Goal: Task Accomplishment & Management: Manage account settings

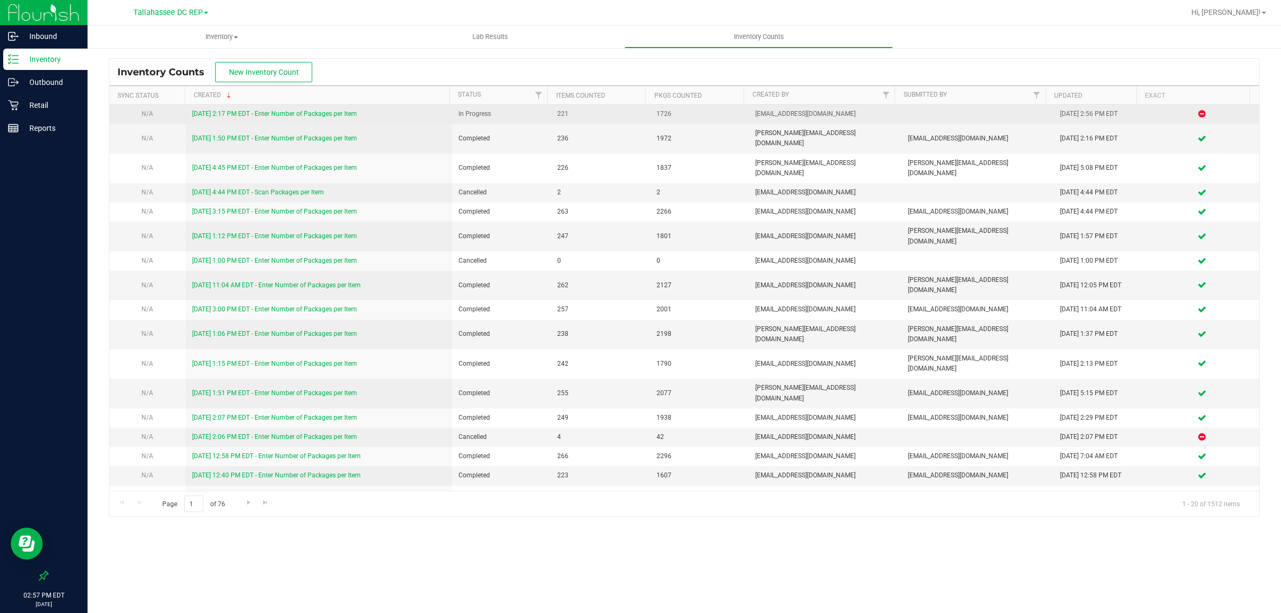
click at [320, 116] on link "[DATE] 2:17 PM EDT - Enter Number of Packages per Item" at bounding box center [274, 113] width 165 height 7
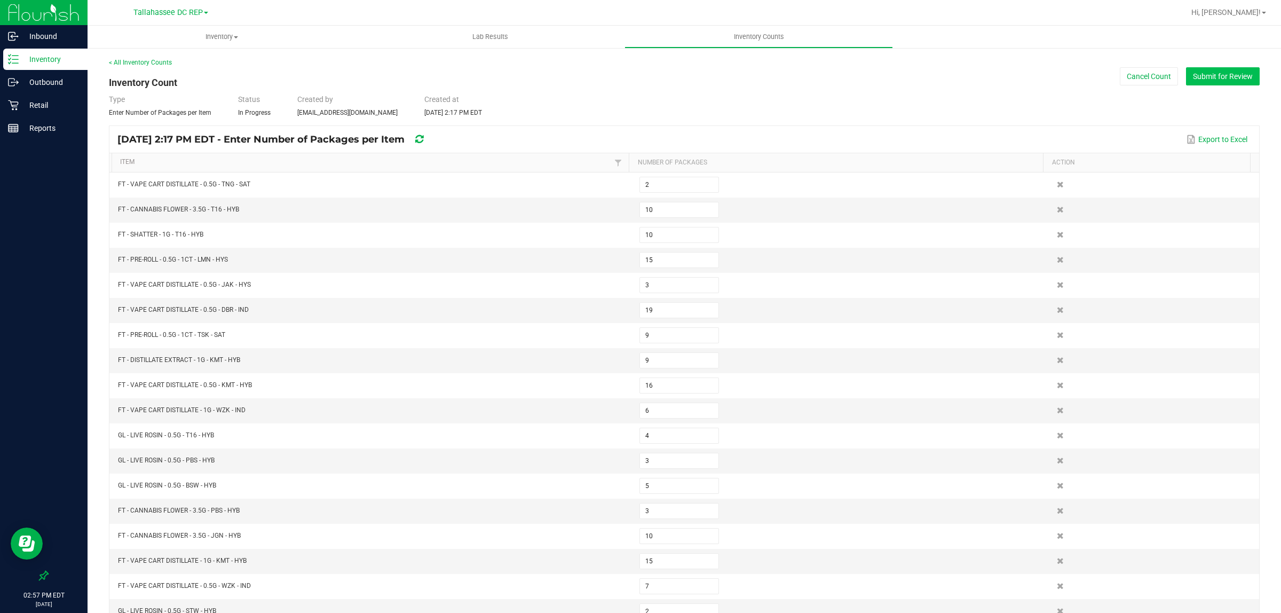
click at [1213, 76] on button "Submit for Review" at bounding box center [1223, 76] width 74 height 18
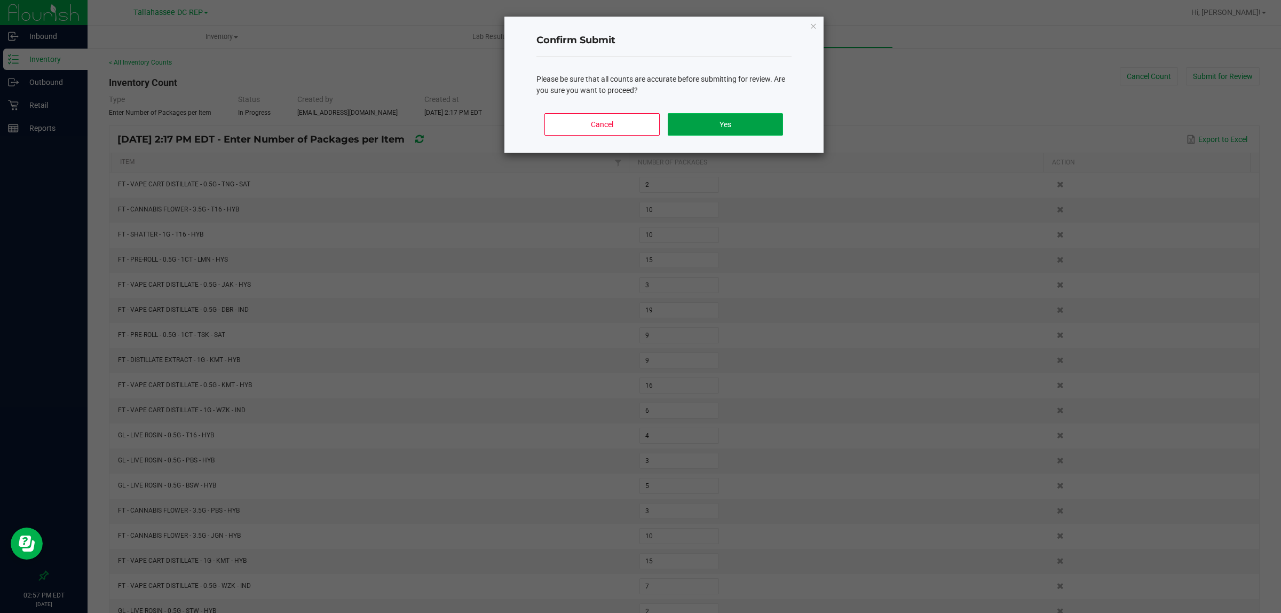
click at [697, 130] on button "Yes" at bounding box center [725, 124] width 115 height 22
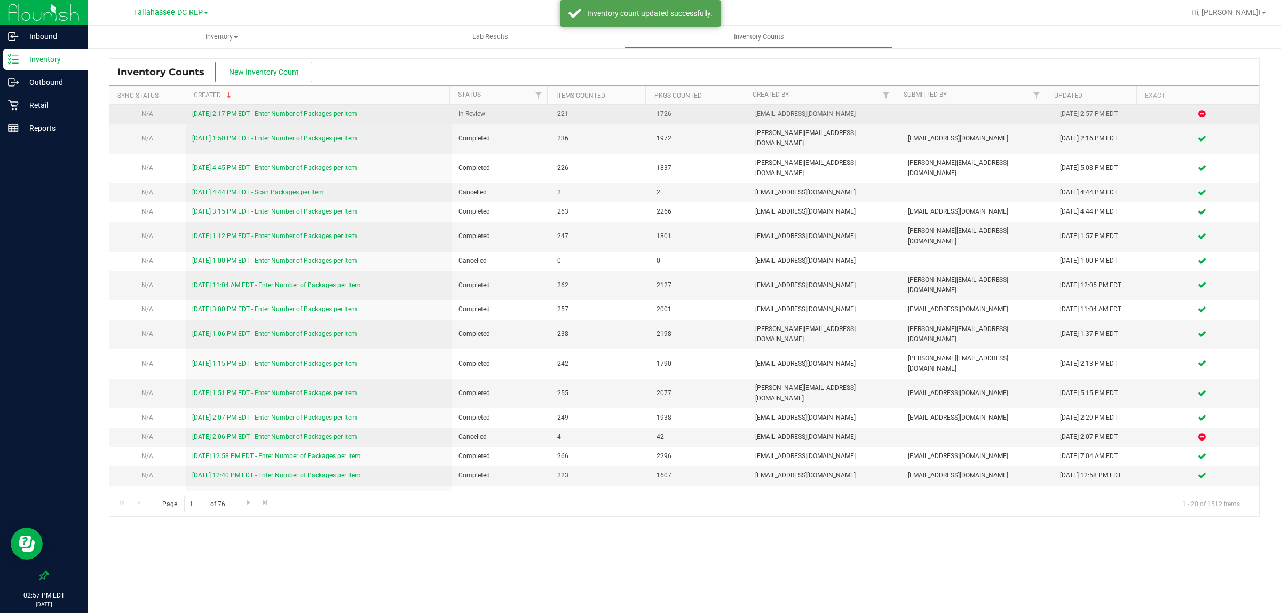
click at [280, 113] on link "[DATE] 2:17 PM EDT - Enter Number of Packages per Item" at bounding box center [274, 113] width 165 height 7
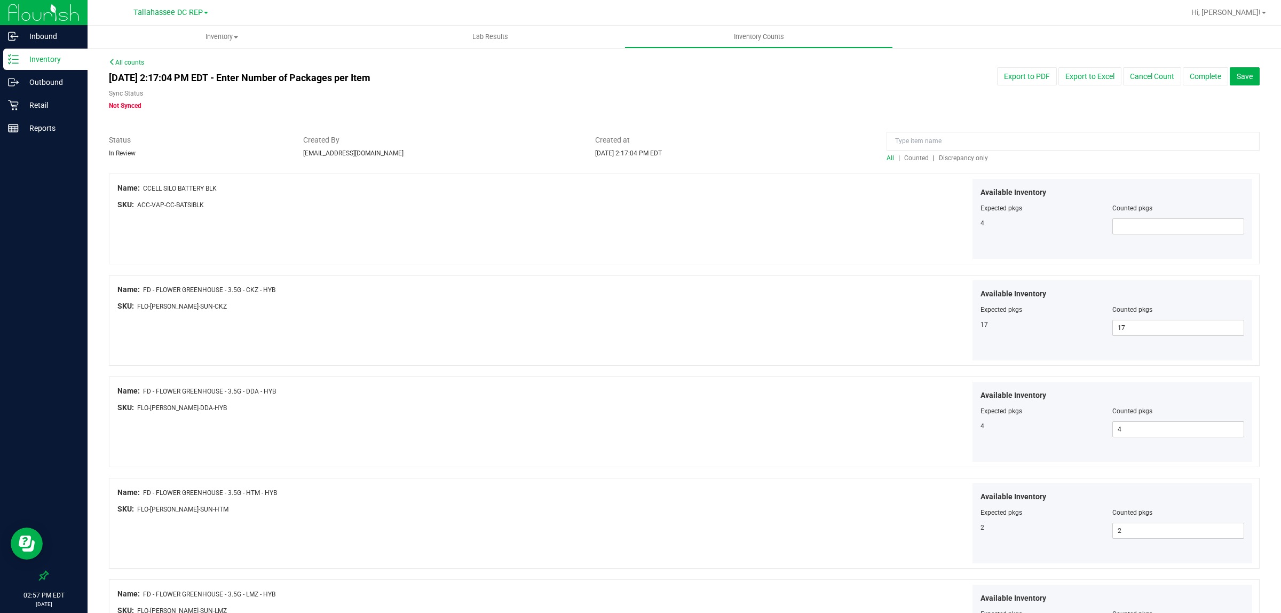
click at [968, 158] on span "Discrepancy only" at bounding box center [963, 157] width 49 height 7
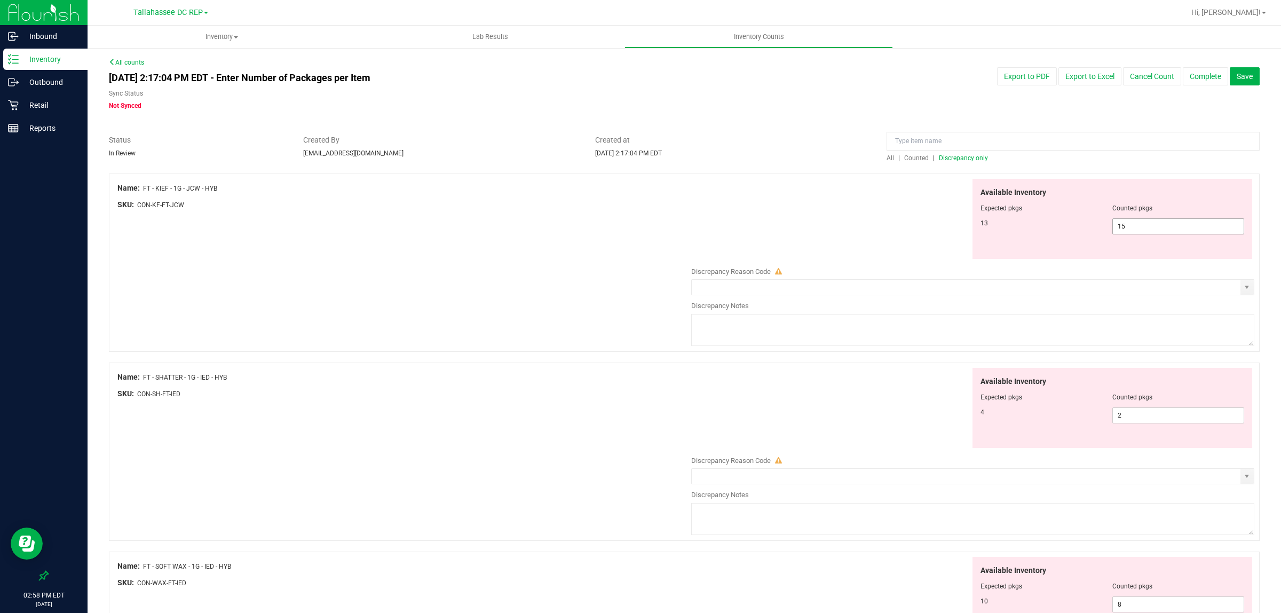
click at [1126, 233] on span "15 15" at bounding box center [1178, 226] width 132 height 16
click at [1126, 232] on input "15" at bounding box center [1178, 226] width 131 height 15
type input "13"
click at [1124, 417] on div "Available Inventory Expected pkgs Counted pkgs 4 2 2" at bounding box center [970, 453] width 568 height 170
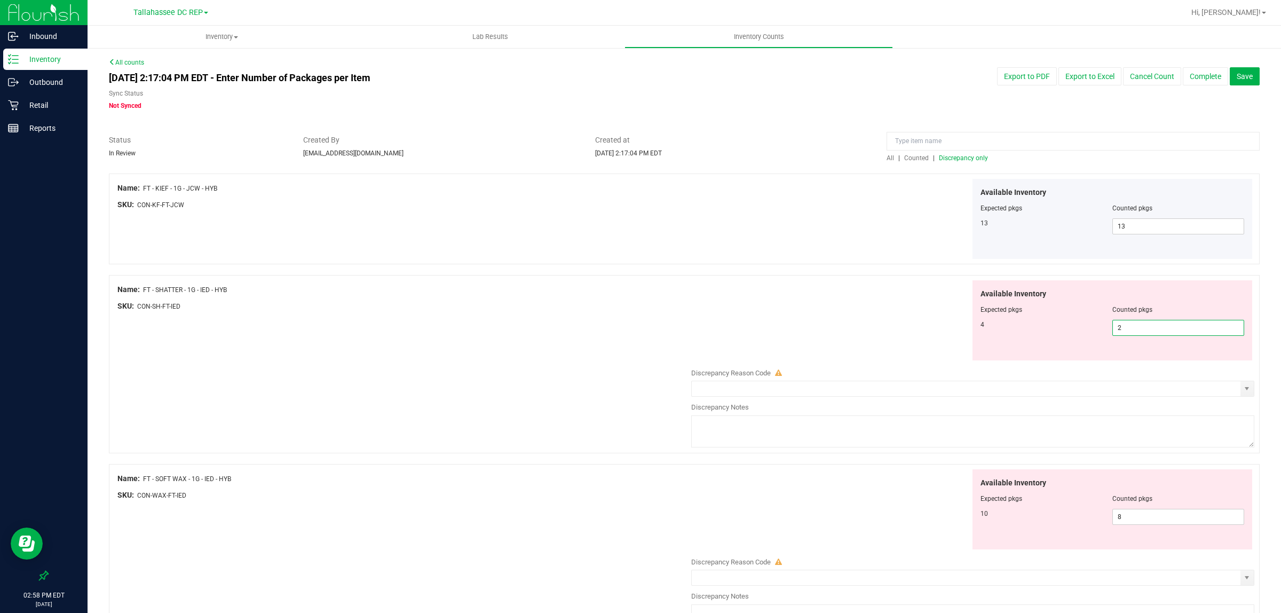
click at [1145, 327] on input "2" at bounding box center [1178, 327] width 131 height 15
type input "4"
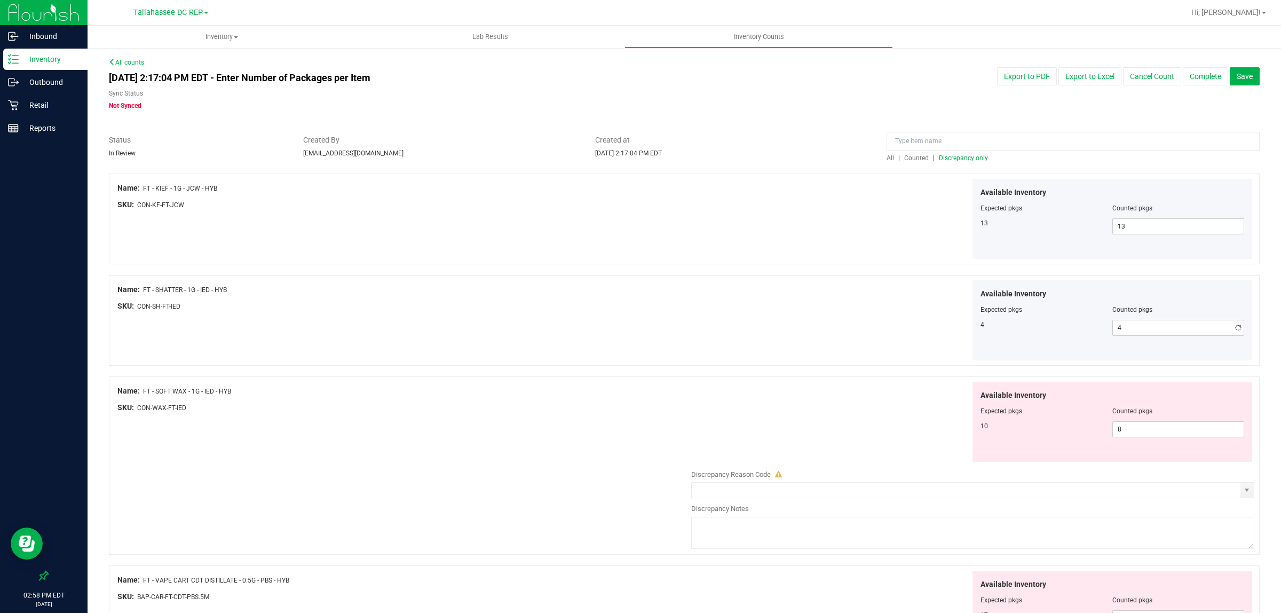
click at [920, 327] on div "Available Inventory Expected pkgs Counted pkgs 4 4 4" at bounding box center [970, 320] width 568 height 81
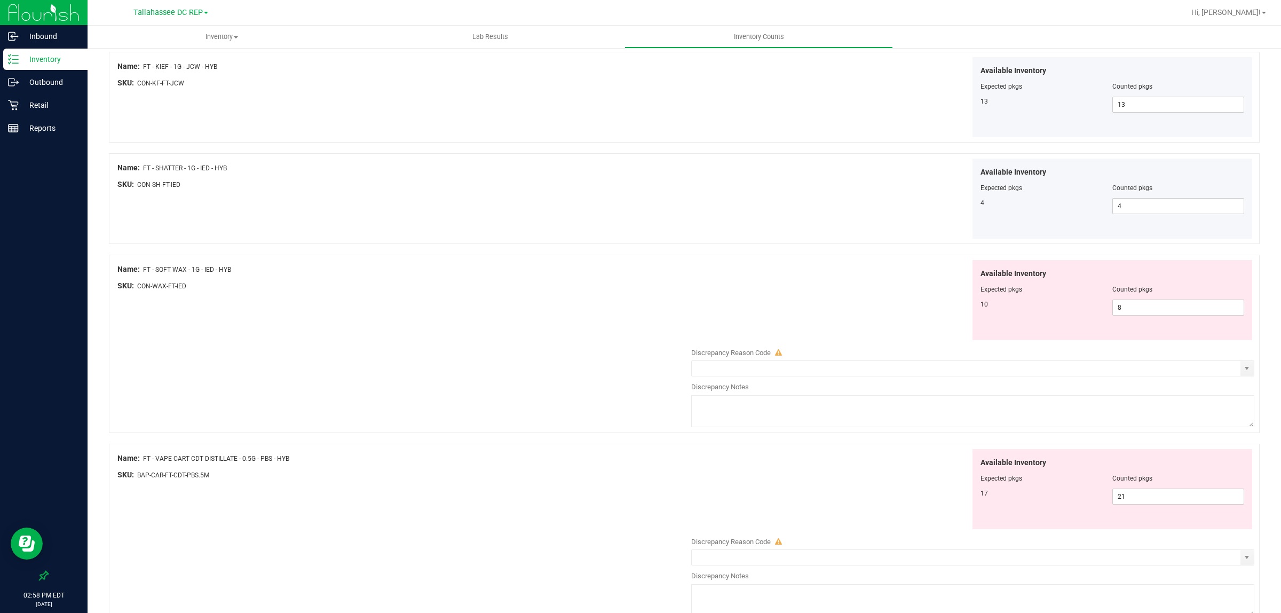
scroll to position [133, 0]
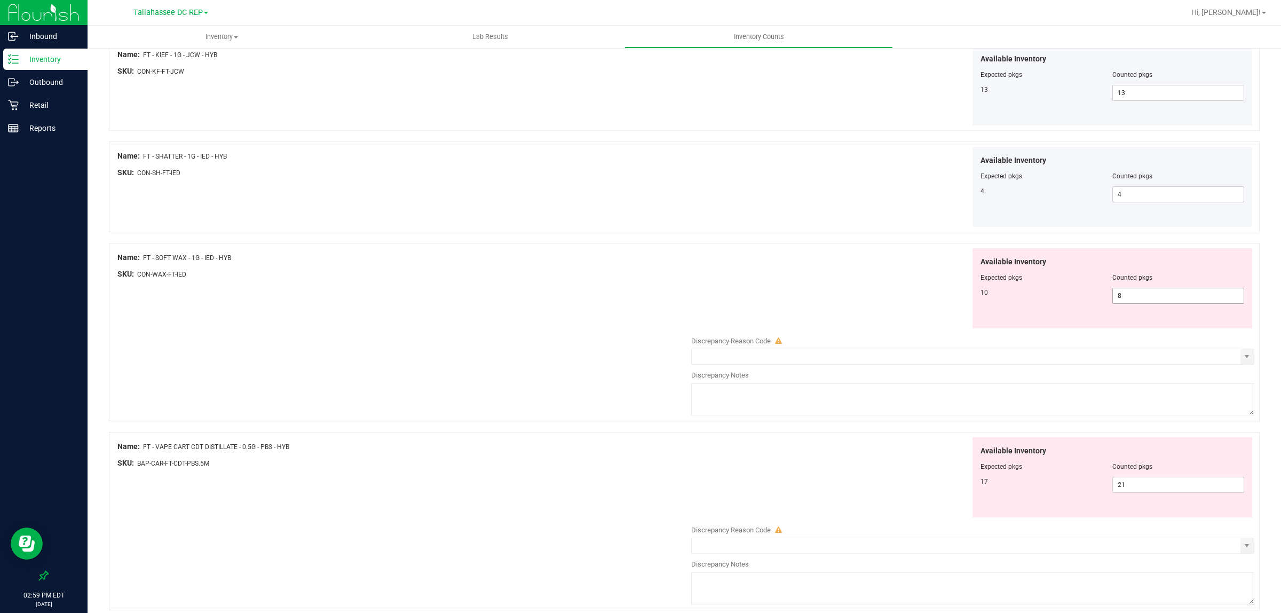
click at [1174, 294] on span "8 8" at bounding box center [1178, 296] width 132 height 16
click at [1174, 294] on input "8" at bounding box center [1178, 295] width 131 height 15
type input "10"
click at [803, 459] on div "Available Inventory Expected pkgs Counted pkgs 17 21 21" at bounding box center [970, 522] width 568 height 170
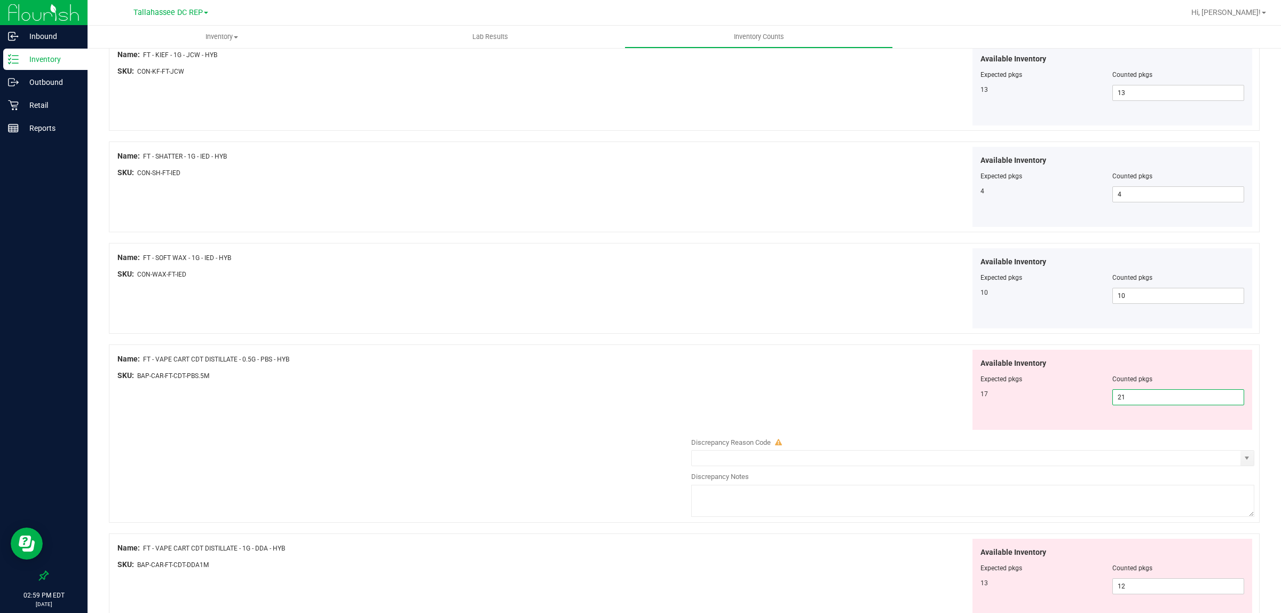
click at [1171, 404] on span "21 21" at bounding box center [1178, 397] width 132 height 16
click at [1171, 404] on input "21" at bounding box center [1178, 397] width 131 height 15
type input "17"
click at [756, 325] on div "Available Inventory Expected pkgs Counted pkgs 10 10 10" at bounding box center [970, 288] width 568 height 81
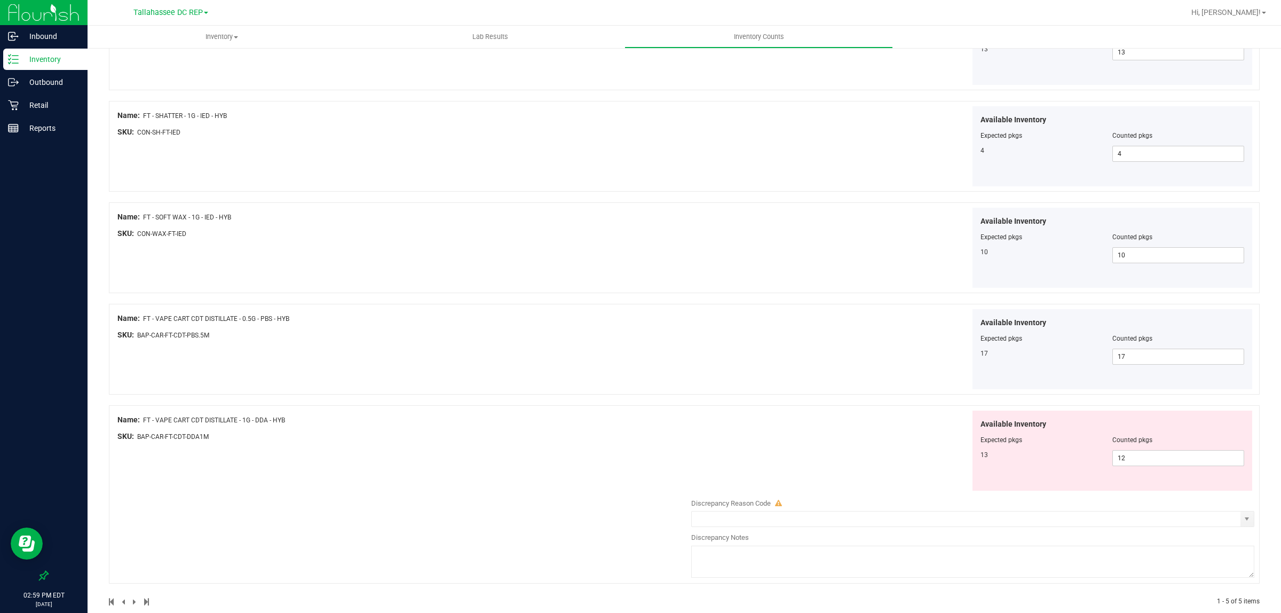
scroll to position [193, 0]
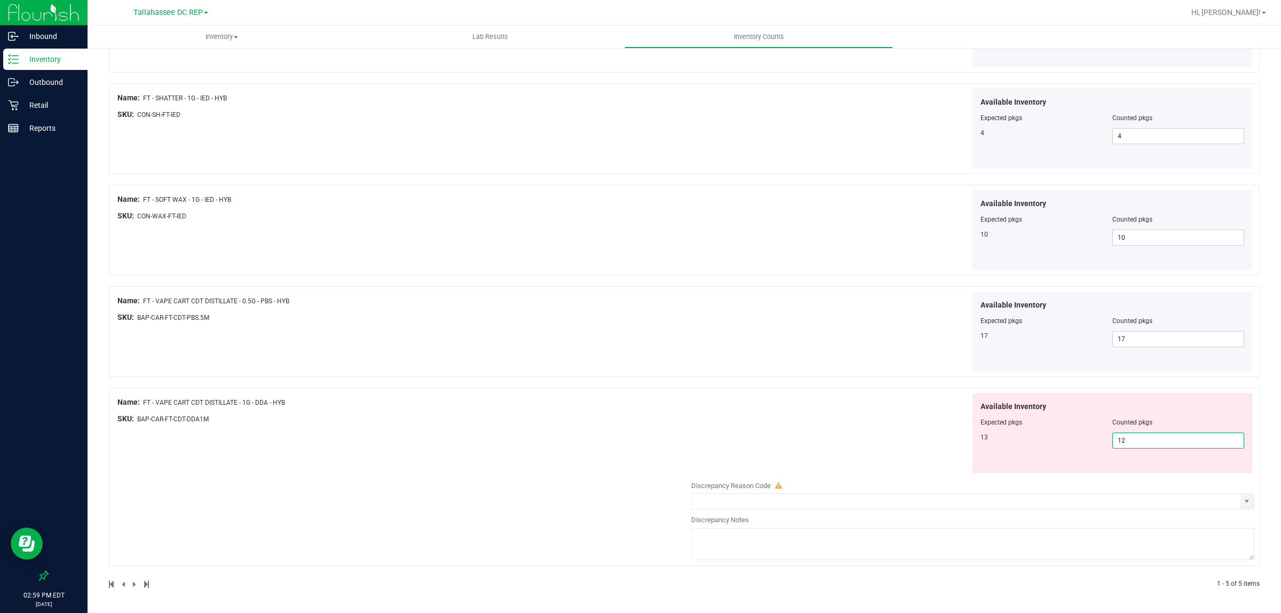
click at [1140, 441] on span "12 12" at bounding box center [1178, 440] width 132 height 16
click at [1140, 441] on input "12" at bounding box center [1178, 440] width 131 height 15
type input "13"
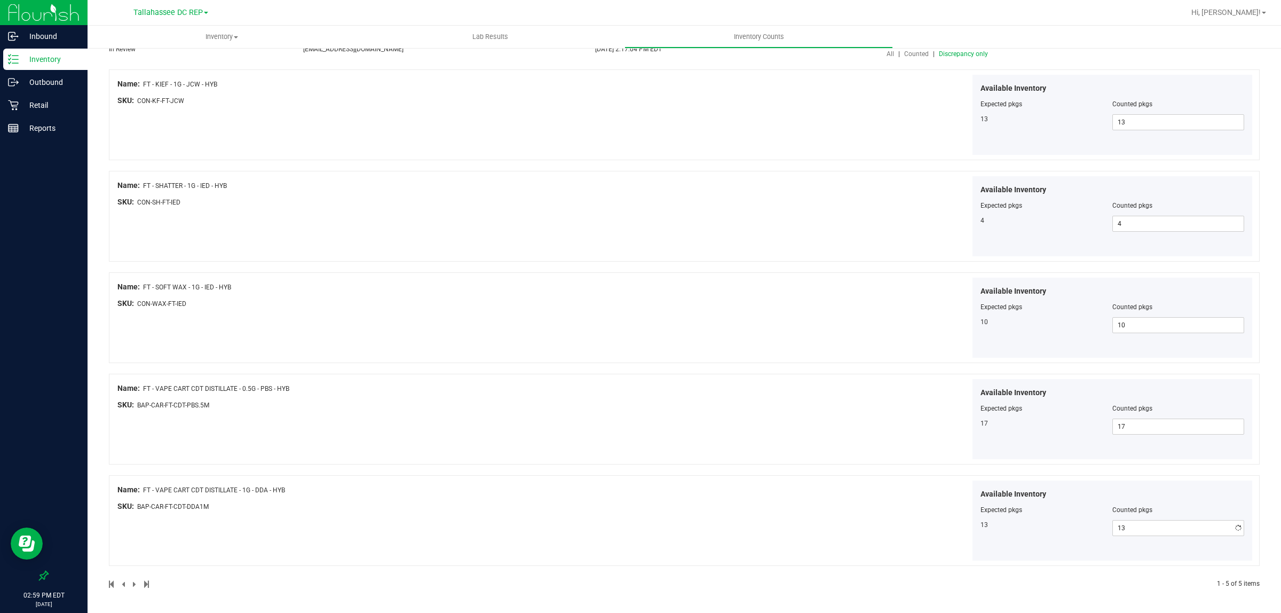
scroll to position [105, 0]
click at [712, 345] on div "Name: FT - KIEF - 1G - JCW - HYB SKU: CON-KF-FT-JCW Available Inventory Expecte…" at bounding box center [684, 328] width 1150 height 519
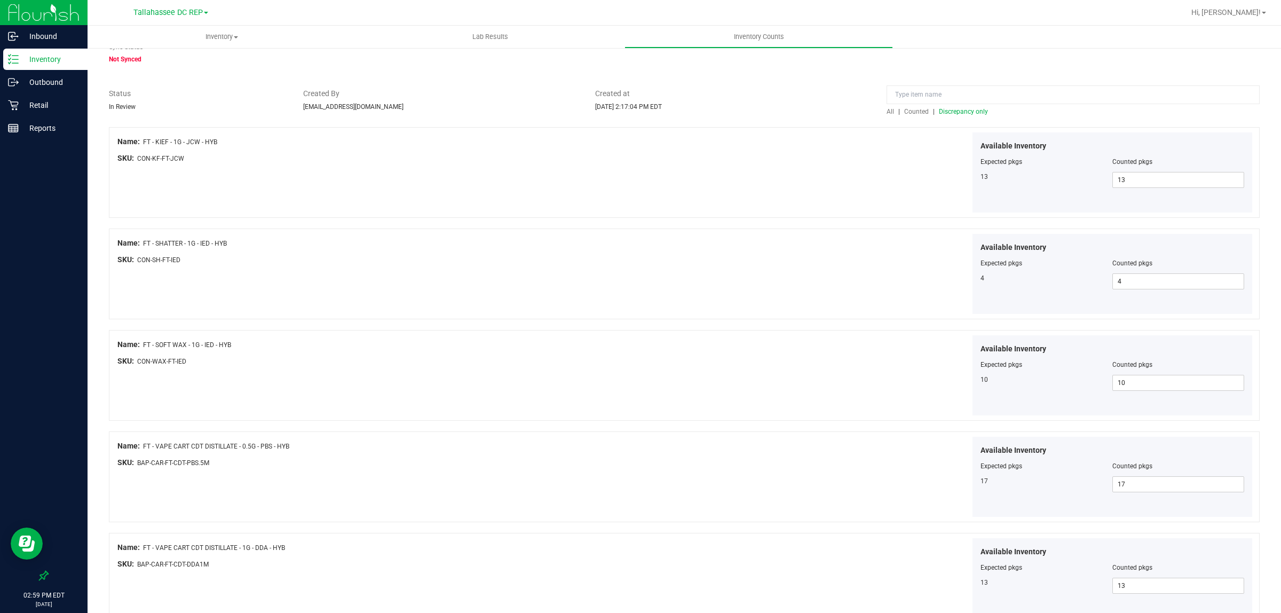
scroll to position [0, 0]
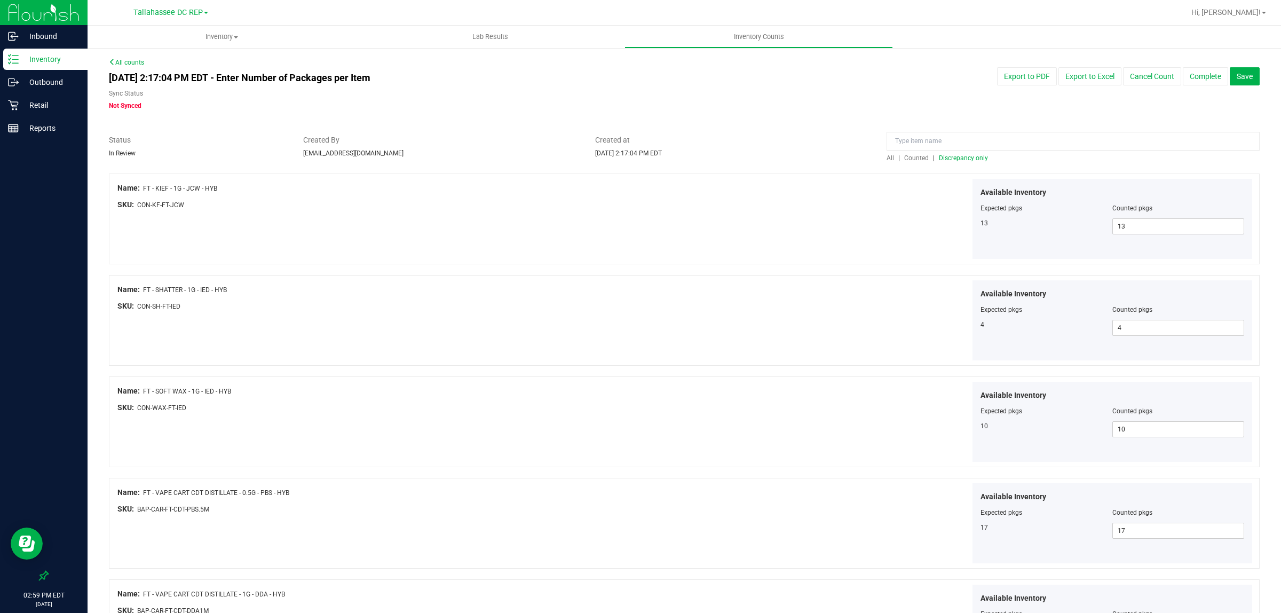
click at [886, 159] on span "All" at bounding box center [889, 157] width 7 height 7
click at [1132, 225] on span at bounding box center [1178, 226] width 132 height 16
type input "4"
click at [617, 327] on div "Name: FD - FLOWER GREENHOUSE - 3.5G - CKZ - HYB SKU: FLO-[PERSON_NAME]-SUN-CKZ …" at bounding box center [684, 320] width 1150 height 91
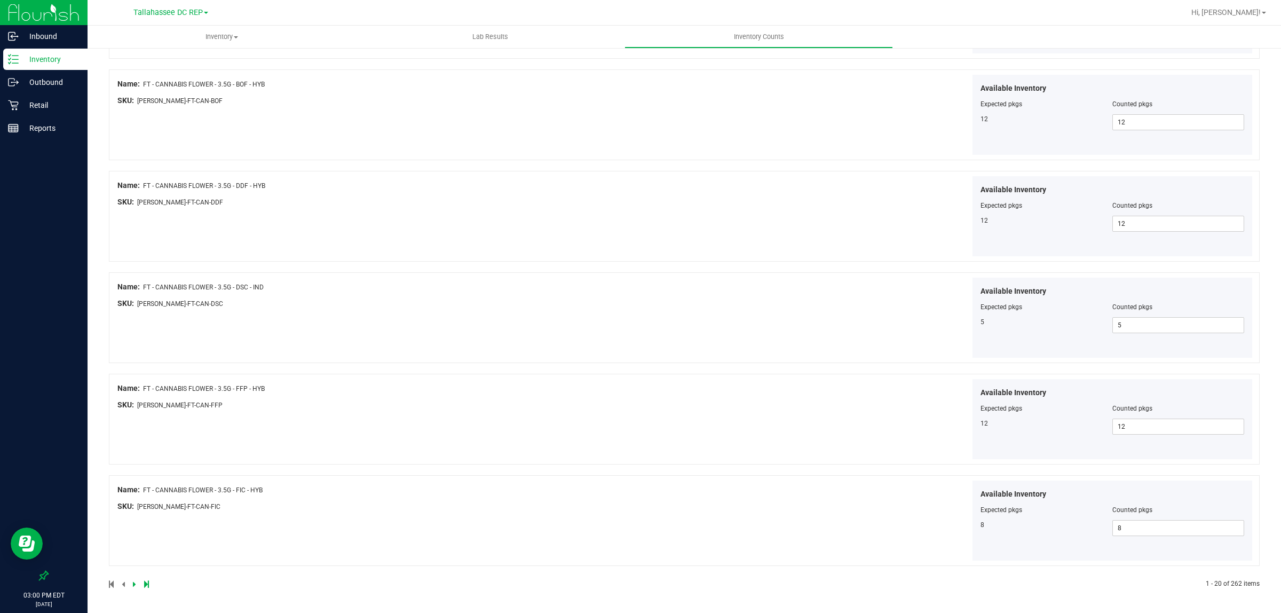
scroll to position [1628, 0]
click at [133, 583] on icon at bounding box center [134, 584] width 3 height 6
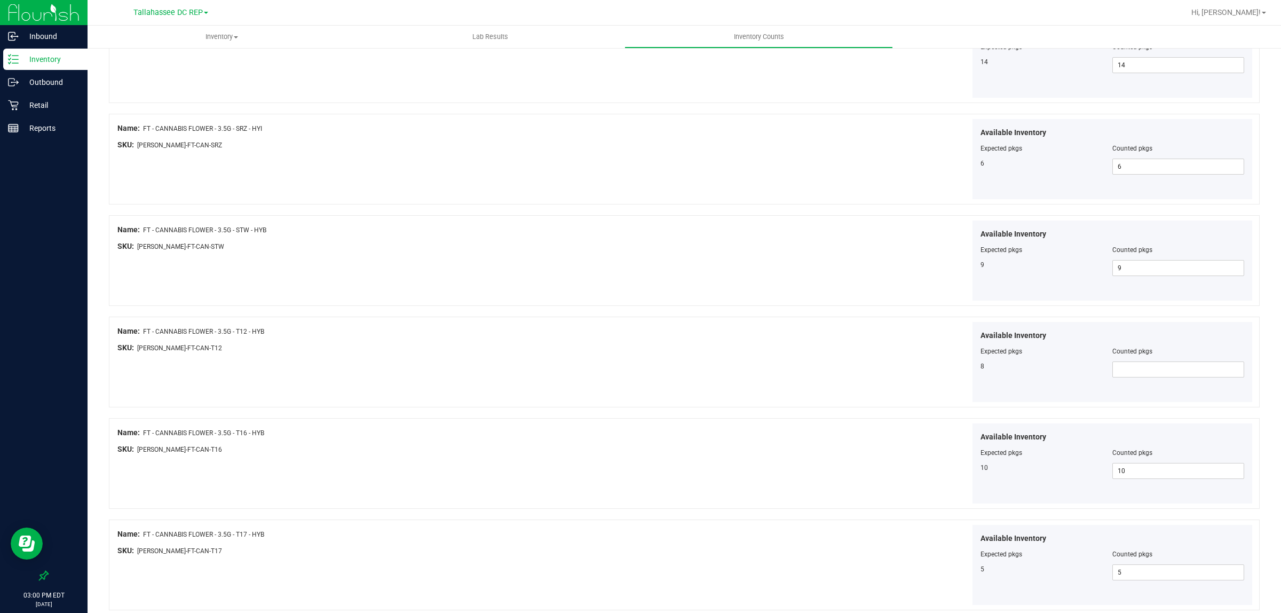
scroll to position [934, 0]
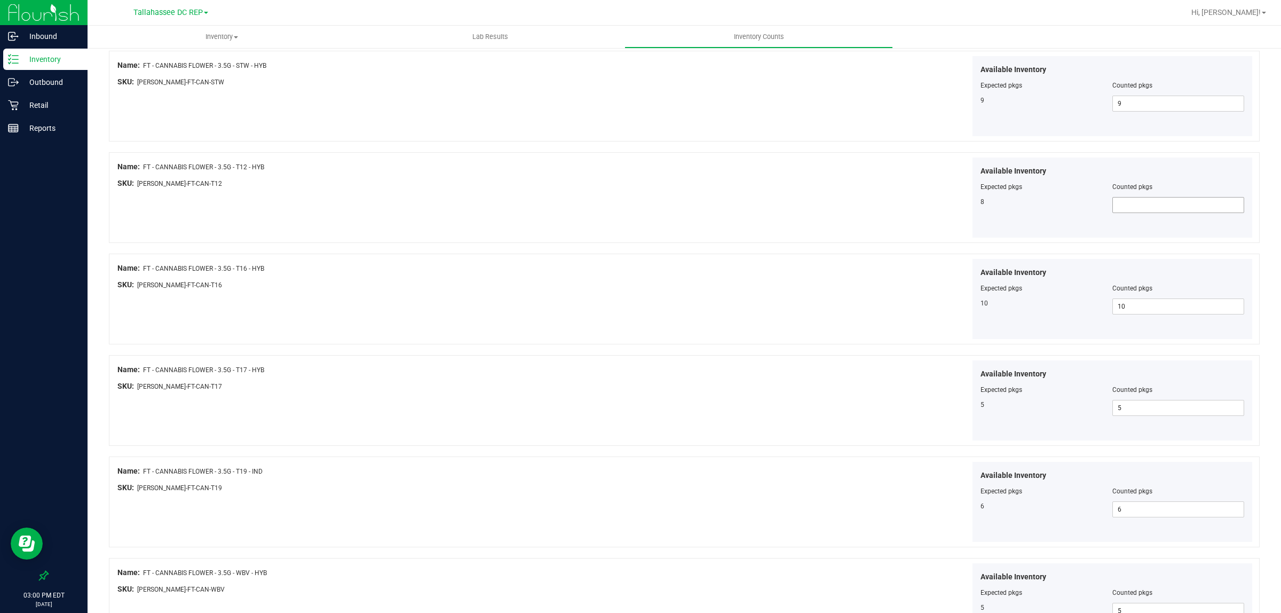
click at [1121, 209] on span at bounding box center [1178, 205] width 132 height 16
type input "8"
click at [889, 259] on div at bounding box center [828, 259] width 284 height 1
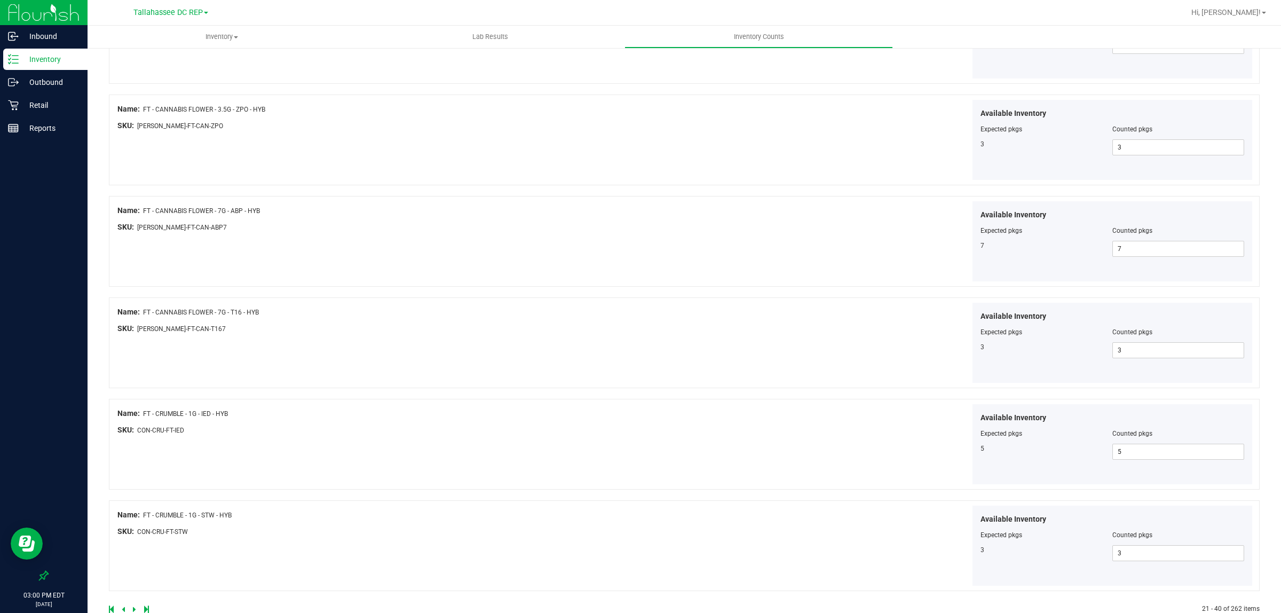
scroll to position [1628, 0]
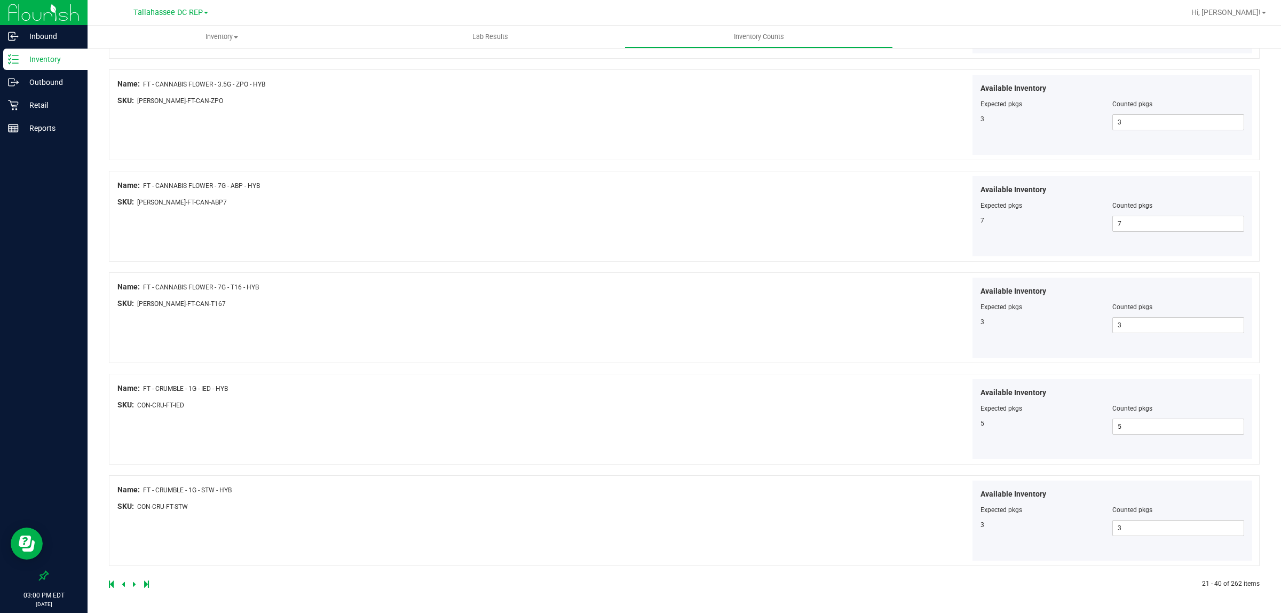
click at [134, 582] on icon at bounding box center [134, 584] width 3 height 6
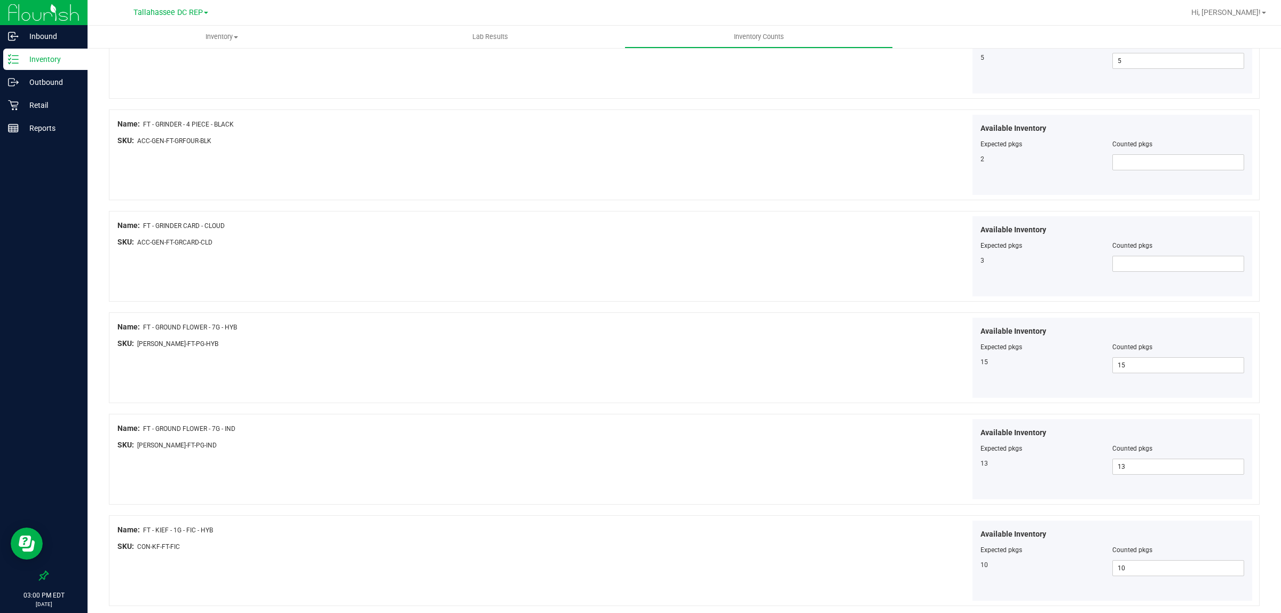
scroll to position [934, 0]
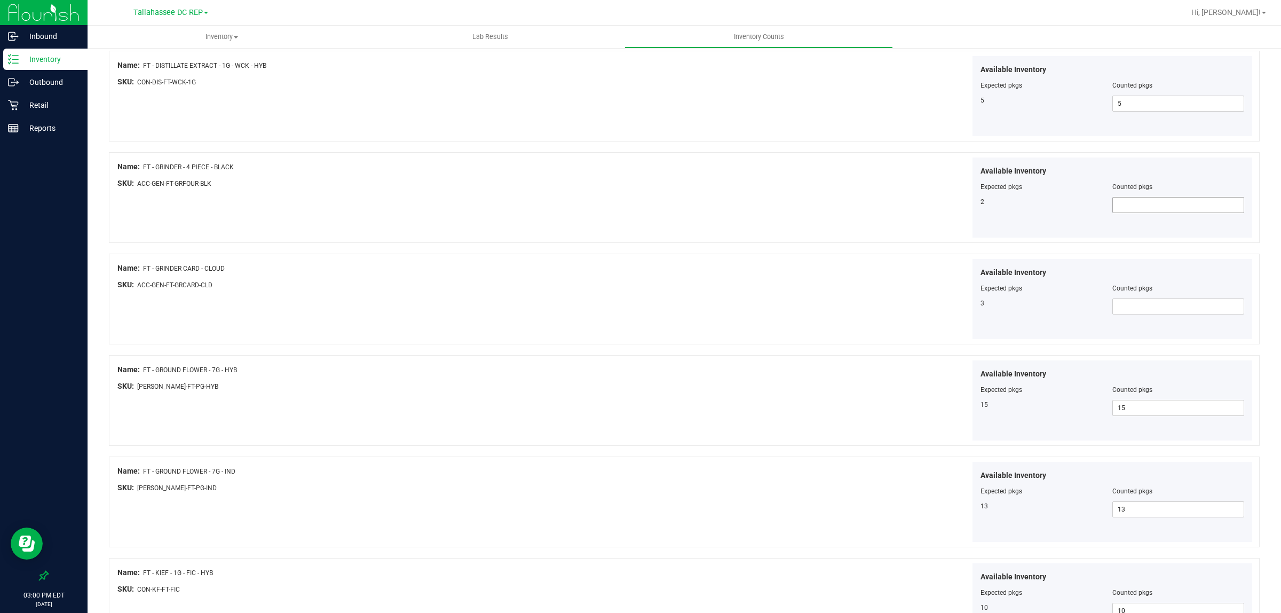
click at [1151, 206] on span at bounding box center [1178, 205] width 132 height 16
type input "2"
click at [1145, 300] on span at bounding box center [1178, 306] width 132 height 16
type input "3"
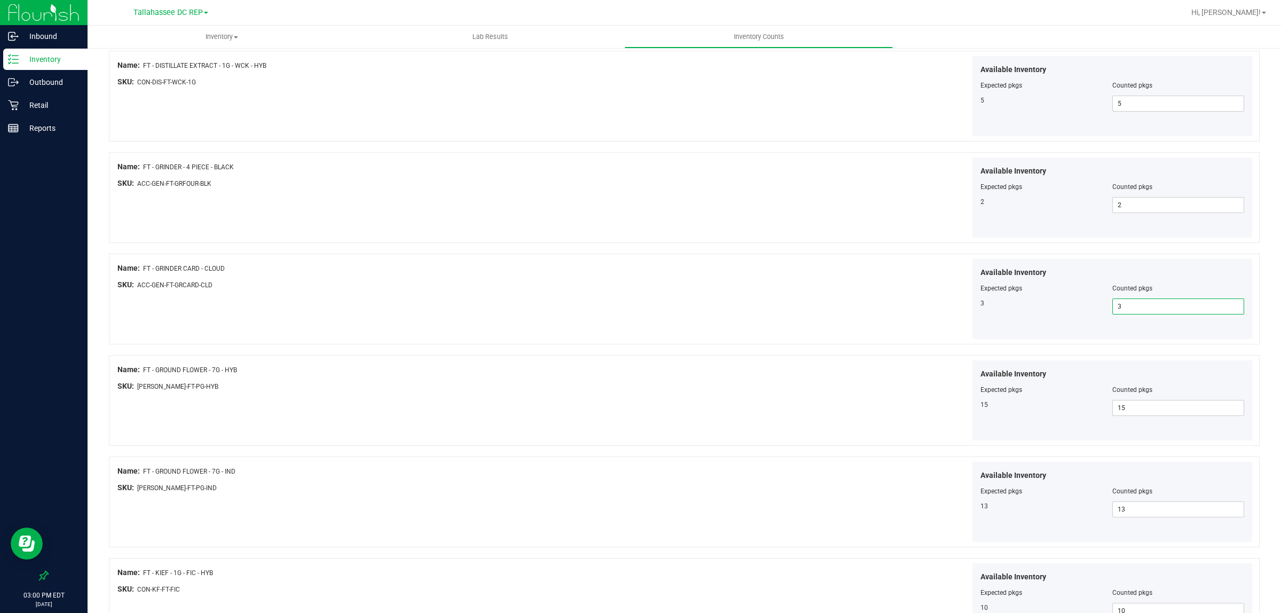
type input "3"
click at [687, 384] on div "Available Inventory Expected pkgs Counted pkgs 15 15 15" at bounding box center [970, 400] width 568 height 81
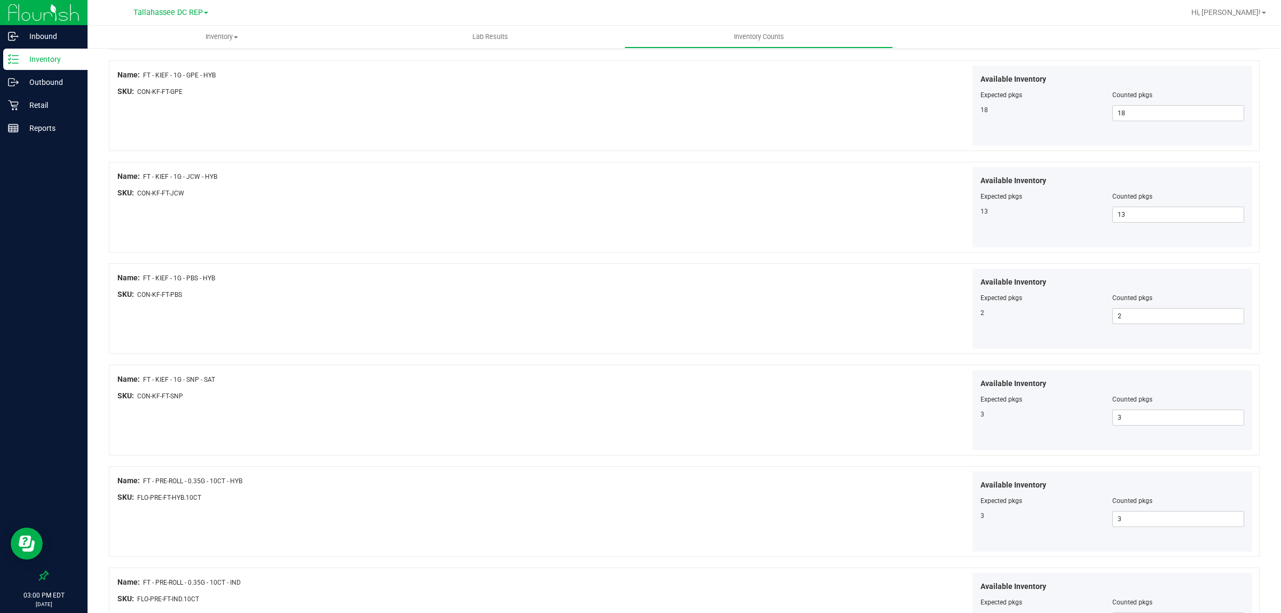
scroll to position [1628, 0]
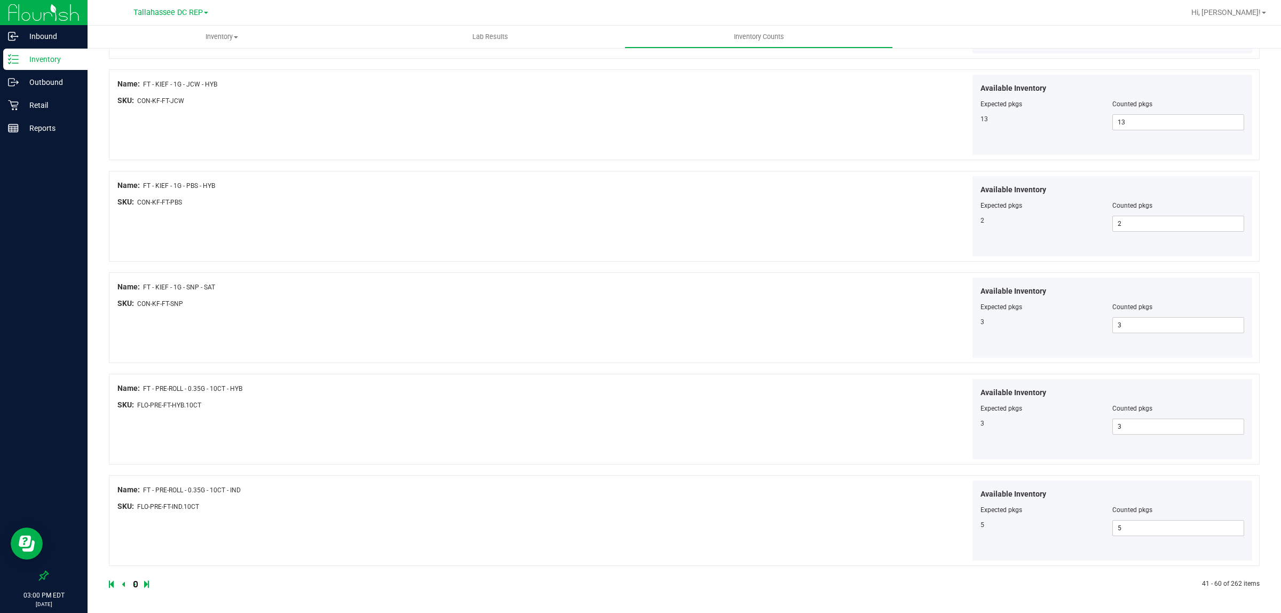
click at [135, 583] on link at bounding box center [135, 583] width 5 height 7
drag, startPoint x: 133, startPoint y: 584, endPoint x: 133, endPoint y: 575, distance: 9.1
click at [133, 582] on icon at bounding box center [134, 584] width 3 height 6
click at [133, 584] on icon at bounding box center [134, 584] width 3 height 6
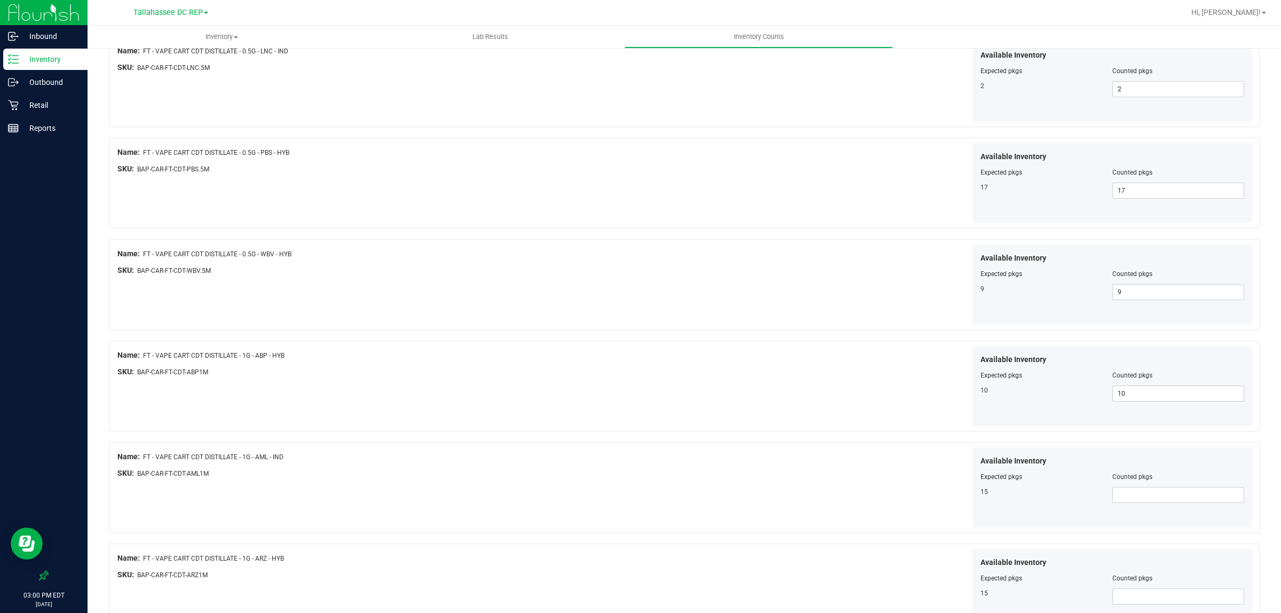
scroll to position [534, 0]
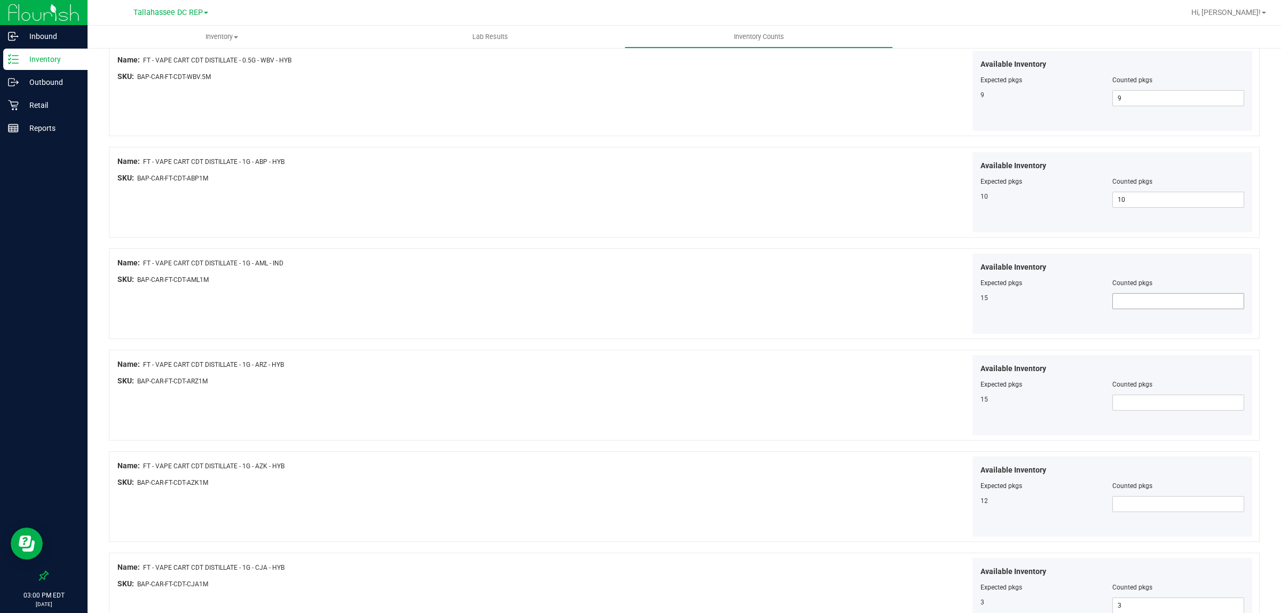
click at [1123, 302] on span at bounding box center [1178, 301] width 132 height 16
type input "15"
click at [1125, 400] on span at bounding box center [1178, 402] width 132 height 16
type input "15"
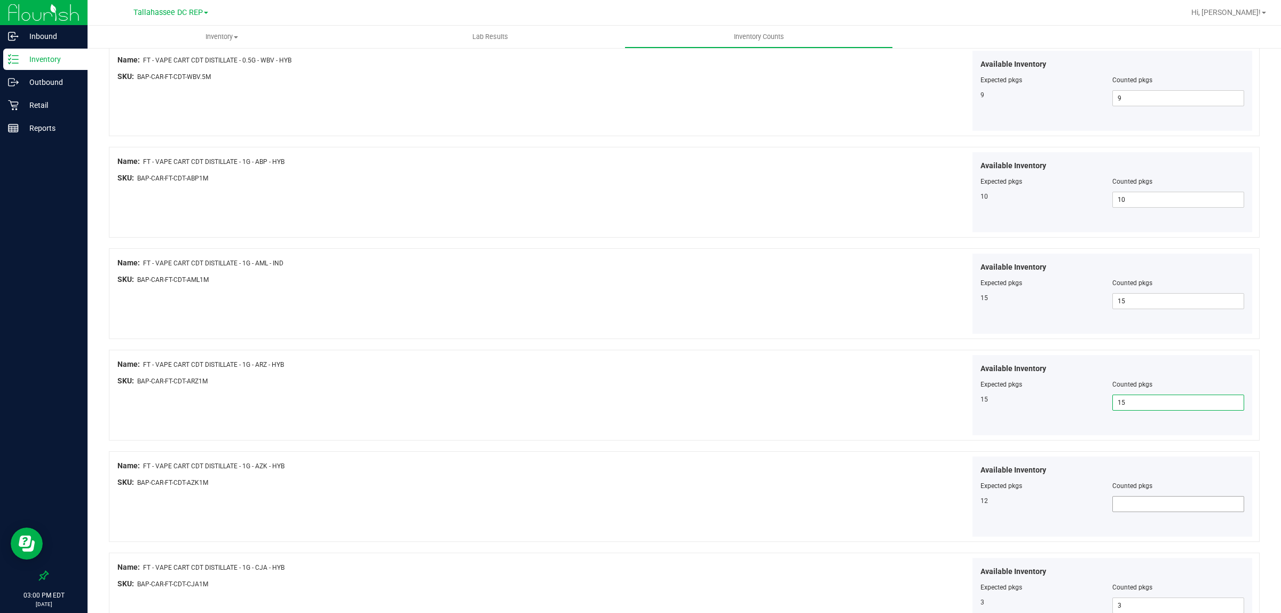
type input "15"
click at [1138, 504] on span at bounding box center [1178, 504] width 132 height 16
type input "10"
click at [824, 478] on div "Available Inventory Expected pkgs Counted pkgs 12 10 10" at bounding box center [970, 496] width 568 height 81
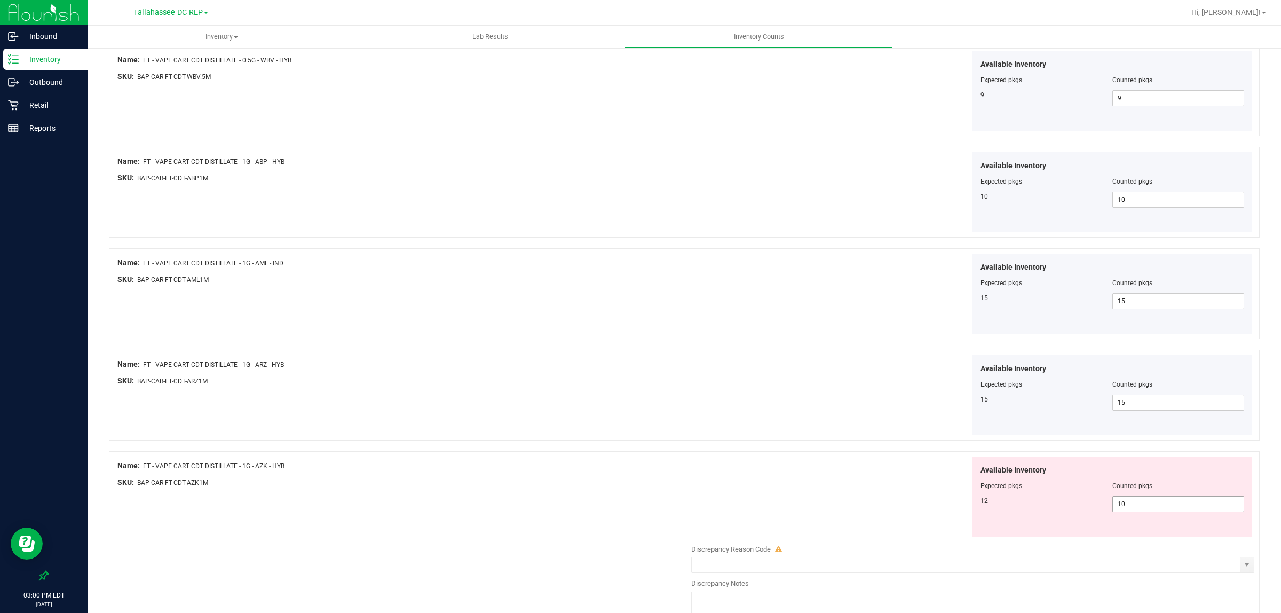
click at [1130, 507] on span "10 10" at bounding box center [1178, 504] width 132 height 16
click at [1130, 507] on input "10" at bounding box center [1178, 503] width 131 height 15
type input "12"
click at [807, 440] on div "Name: FT - VAPE CART CDT DISTILLATE - 1G - ARZ - HYB SKU: BAP-CAR-FT-CDT-ARZ1M …" at bounding box center [684, 394] width 1150 height 91
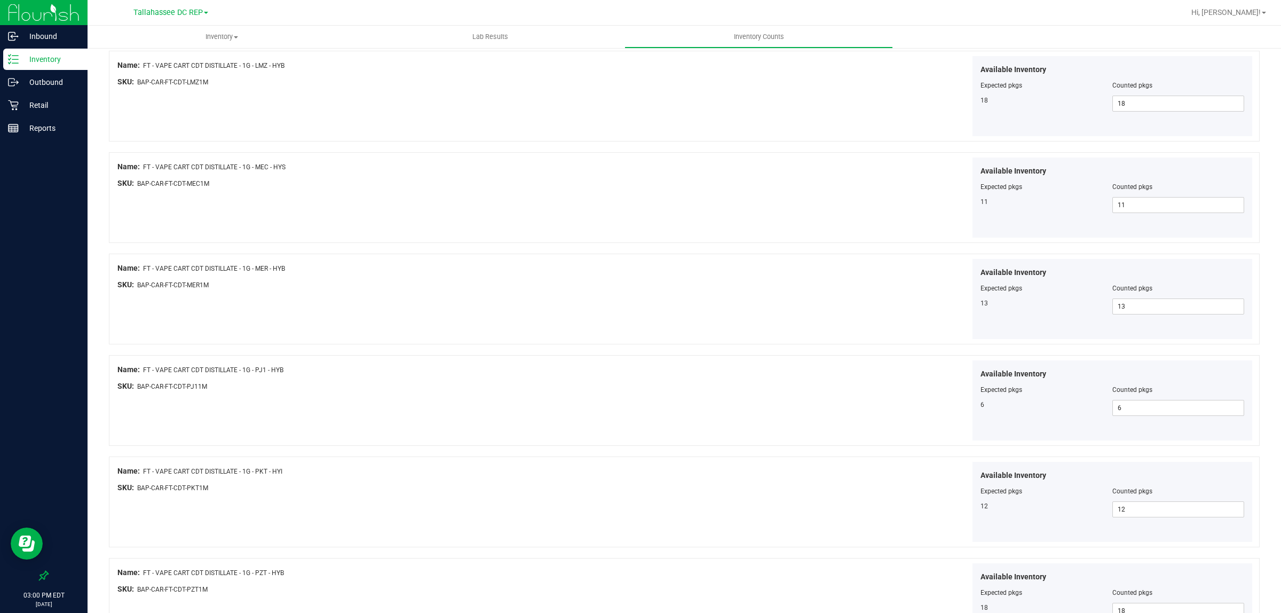
scroll to position [1628, 0]
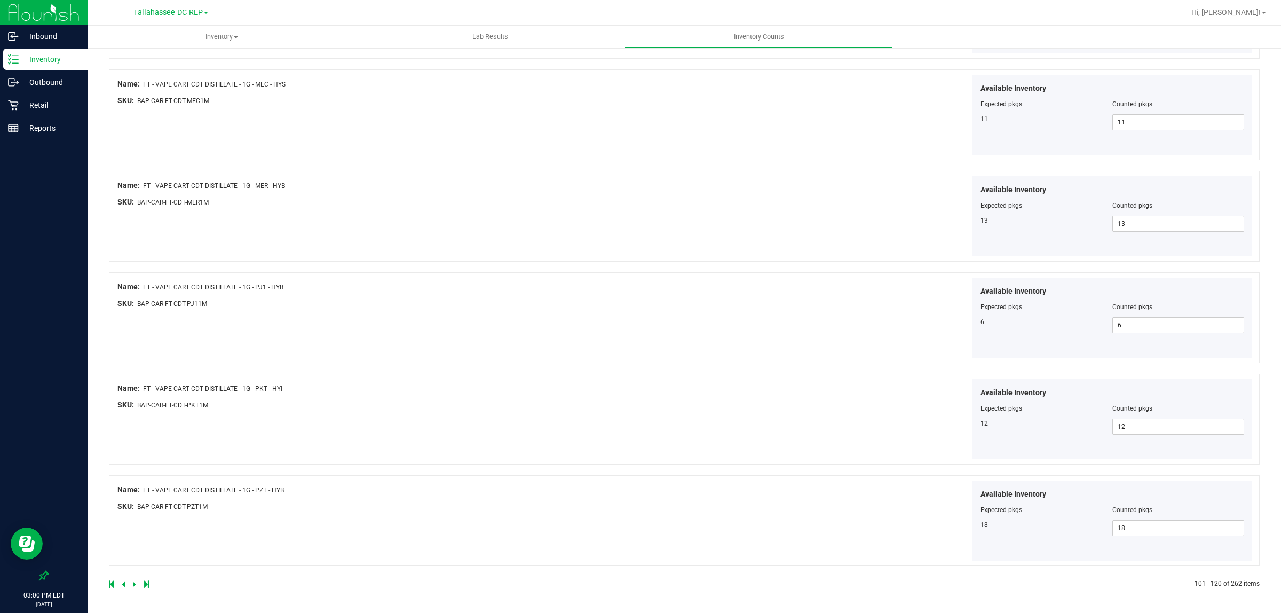
click at [135, 582] on icon at bounding box center [134, 584] width 3 height 6
click at [136, 581] on link at bounding box center [135, 583] width 5 height 7
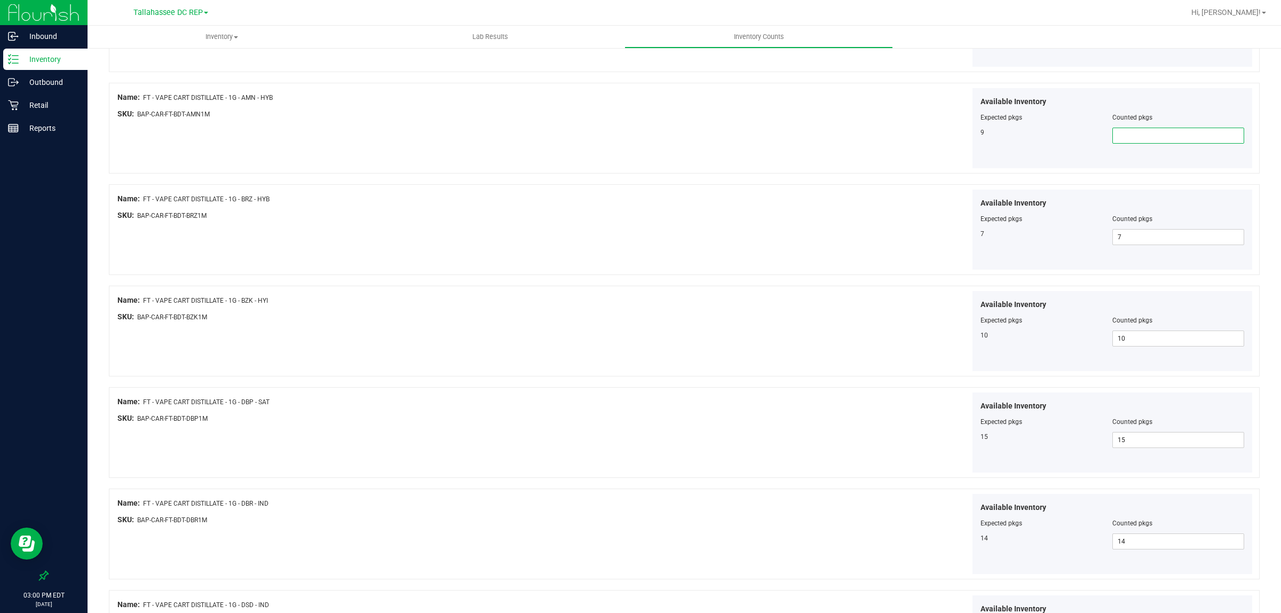
click at [1203, 140] on span at bounding box center [1178, 136] width 132 height 16
type input "9"
drag, startPoint x: 692, startPoint y: 212, endPoint x: 677, endPoint y: 241, distance: 32.7
click at [689, 216] on div "Available Inventory Expected pkgs Counted pkgs 7 7 7" at bounding box center [970, 229] width 568 height 81
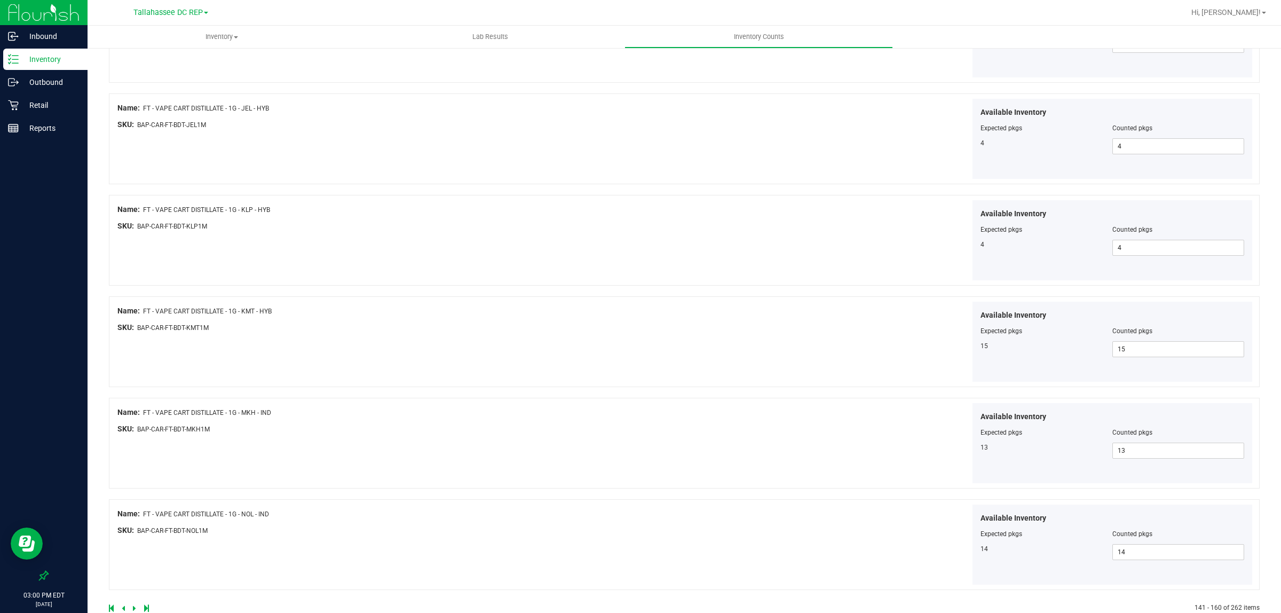
scroll to position [1628, 0]
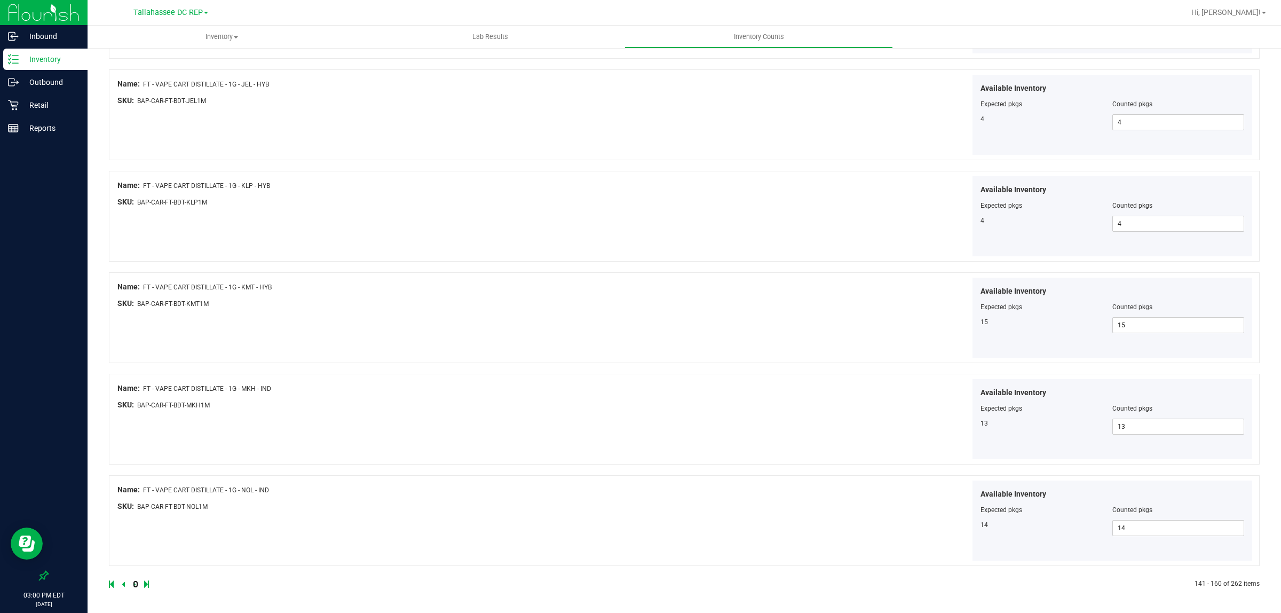
click at [135, 583] on icon at bounding box center [134, 584] width 3 height 6
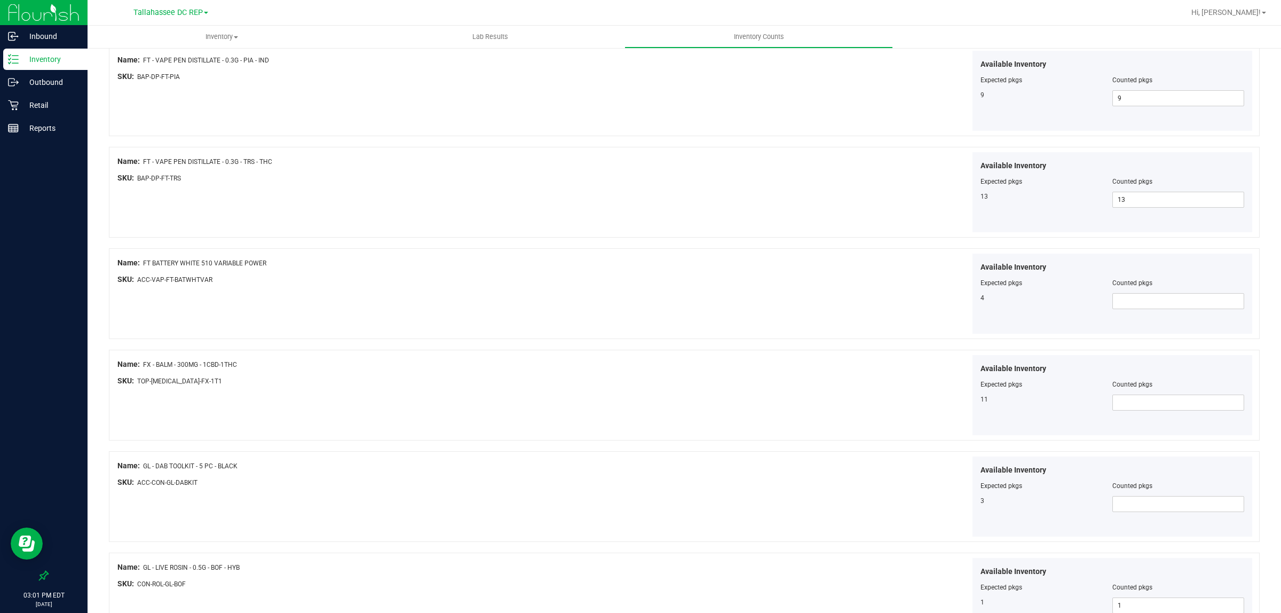
scroll to position [1467, 0]
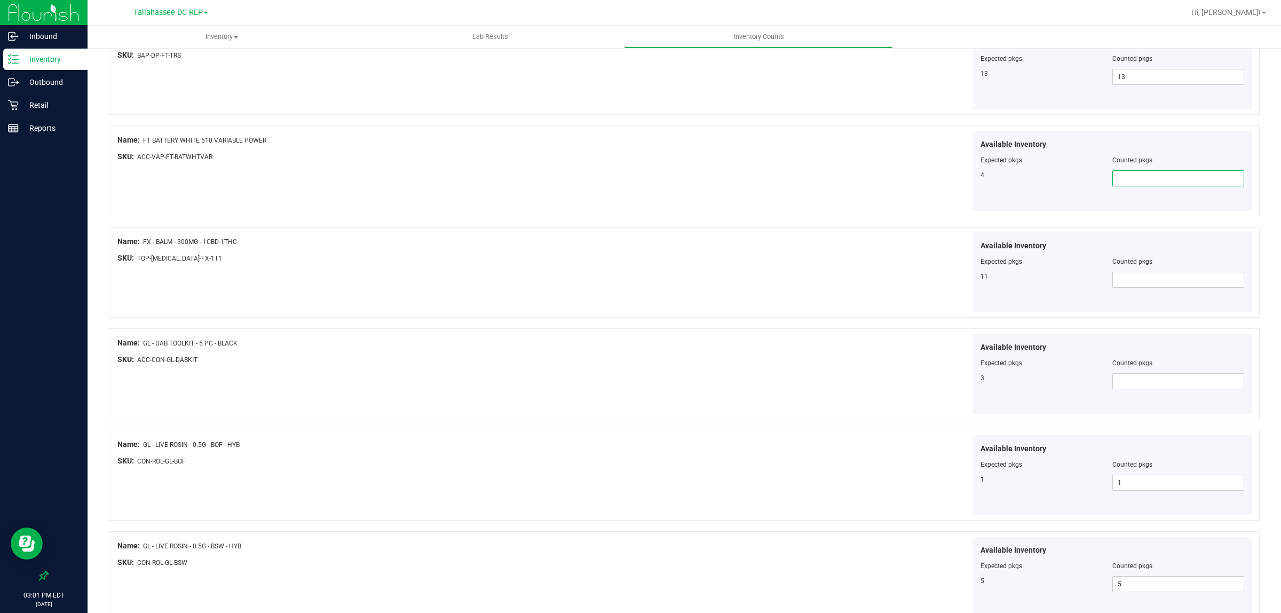
click at [1125, 178] on span at bounding box center [1178, 178] width 132 height 16
type input "4"
click at [1121, 287] on span at bounding box center [1178, 280] width 132 height 16
type input "11"
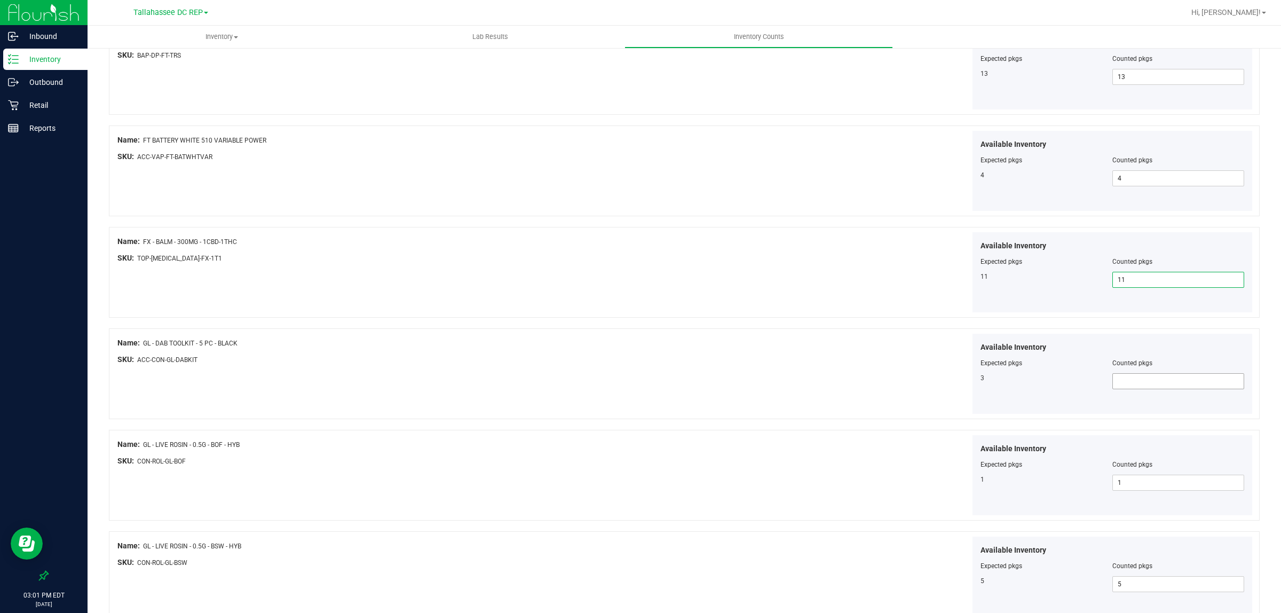
type input "11"
click at [1132, 385] on span at bounding box center [1178, 381] width 132 height 16
type input "3"
drag, startPoint x: 758, startPoint y: 383, endPoint x: 752, endPoint y: 384, distance: 5.4
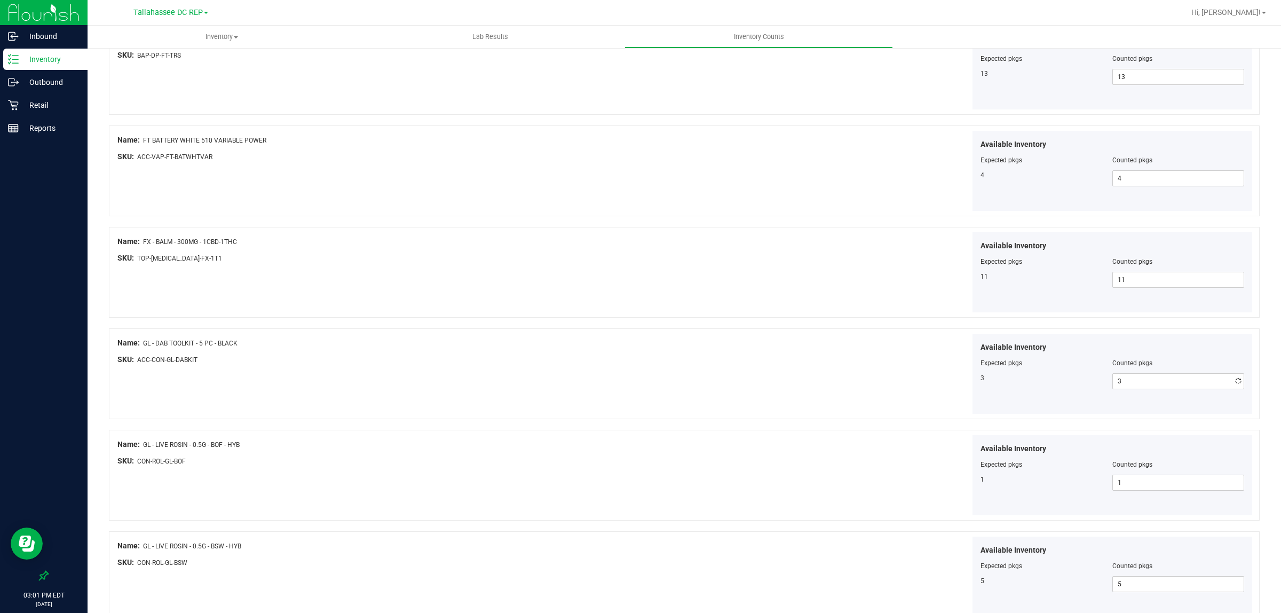
click at [755, 383] on div "Available Inventory Expected pkgs Counted pkgs 3 3 3" at bounding box center [970, 373] width 568 height 81
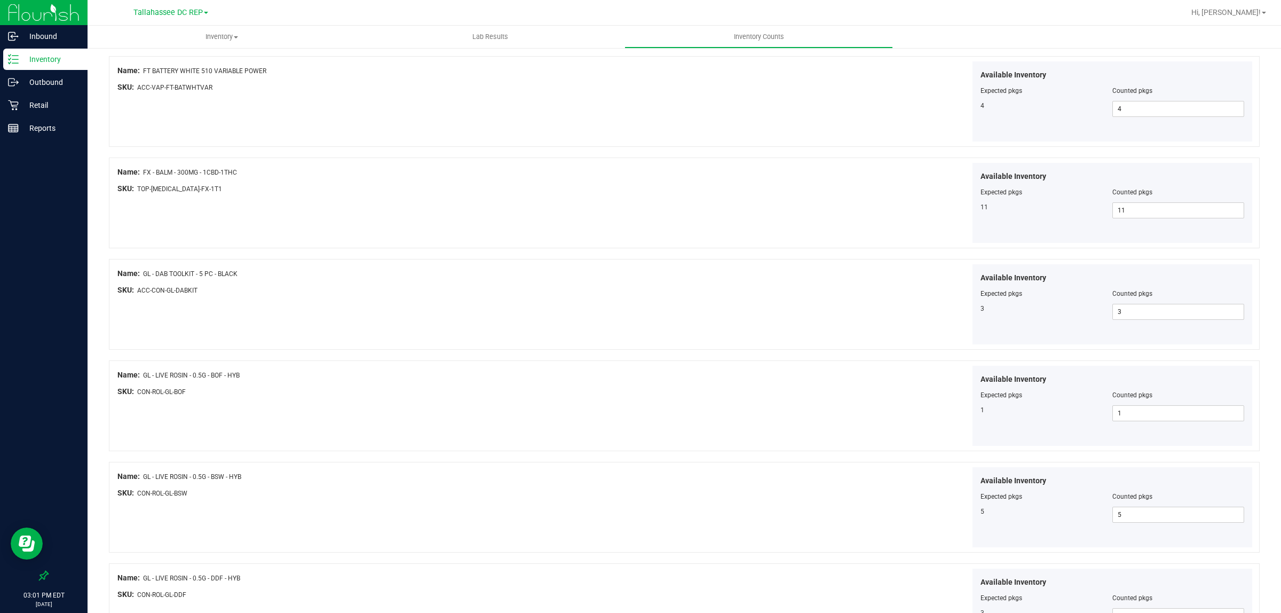
scroll to position [1628, 0]
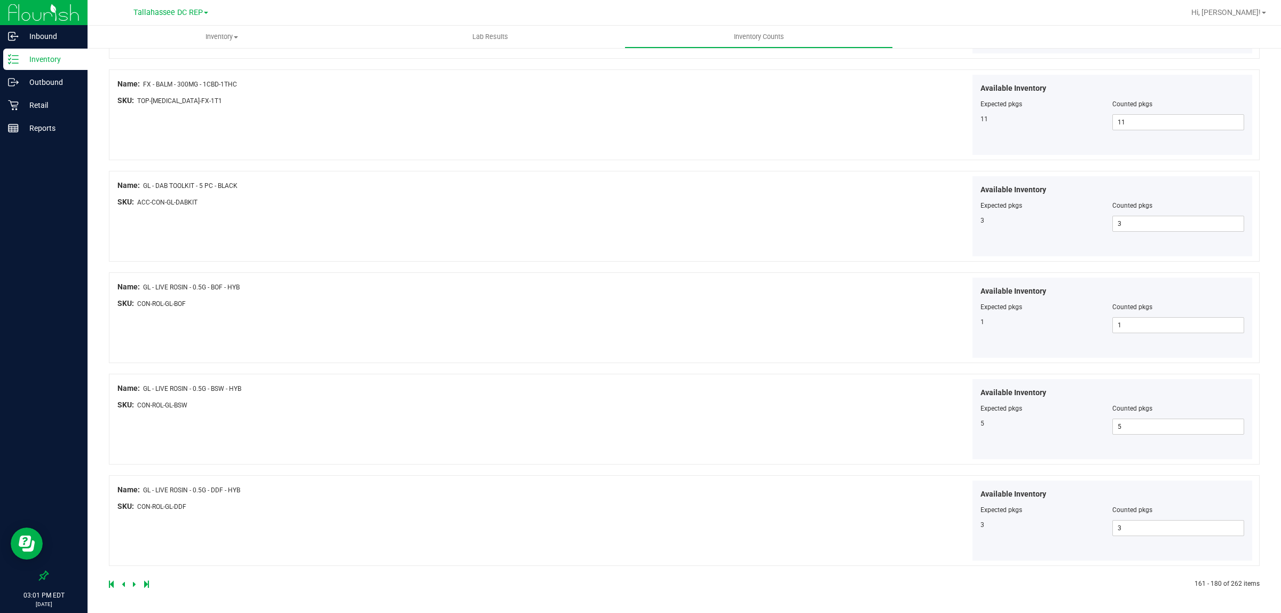
click at [131, 583] on div at bounding box center [396, 584] width 575 height 10
click at [134, 581] on icon at bounding box center [134, 584] width 3 height 6
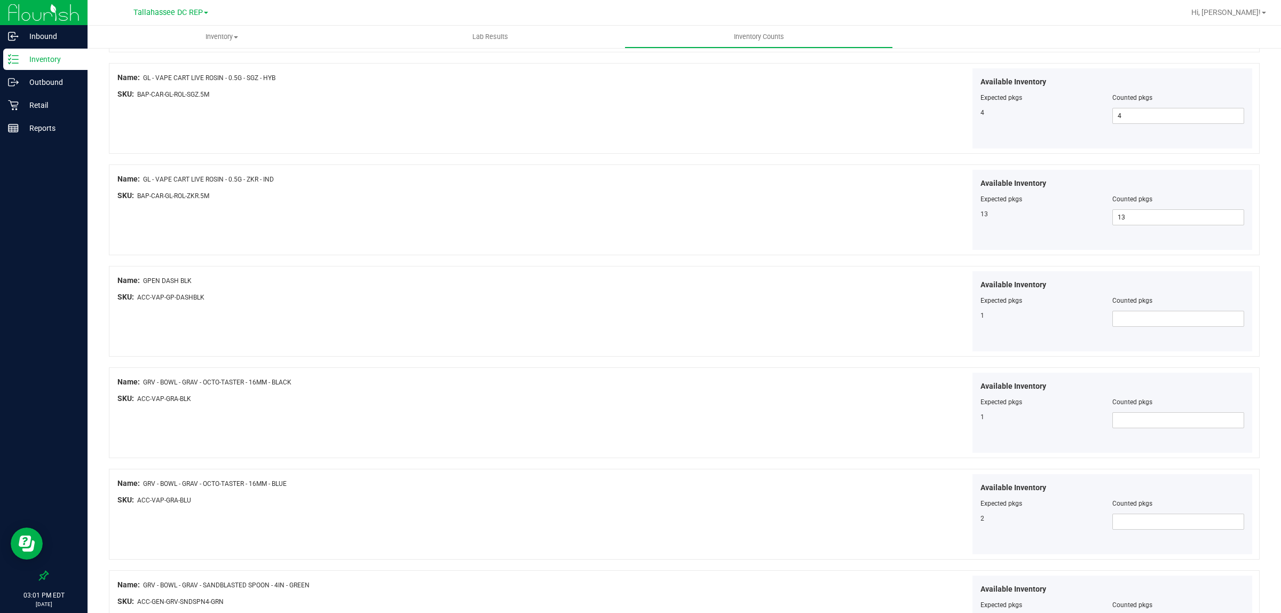
scroll to position [734, 0]
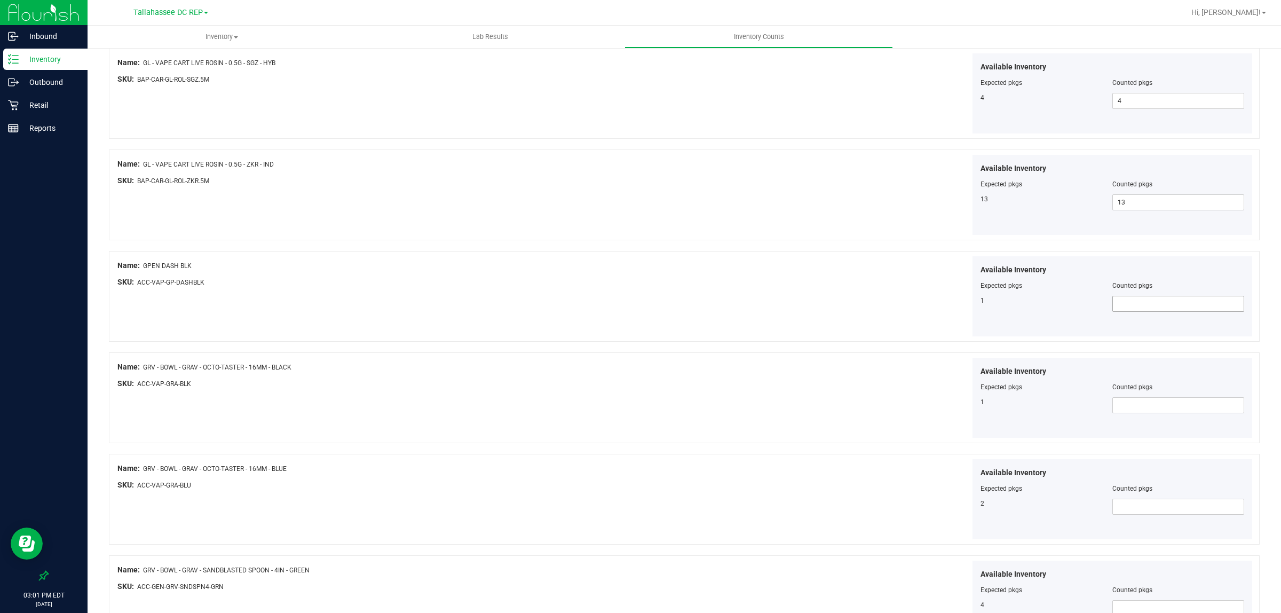
click at [1154, 305] on span at bounding box center [1178, 304] width 132 height 16
type input "1"
click at [1142, 406] on span at bounding box center [1178, 405] width 132 height 16
type input "1"
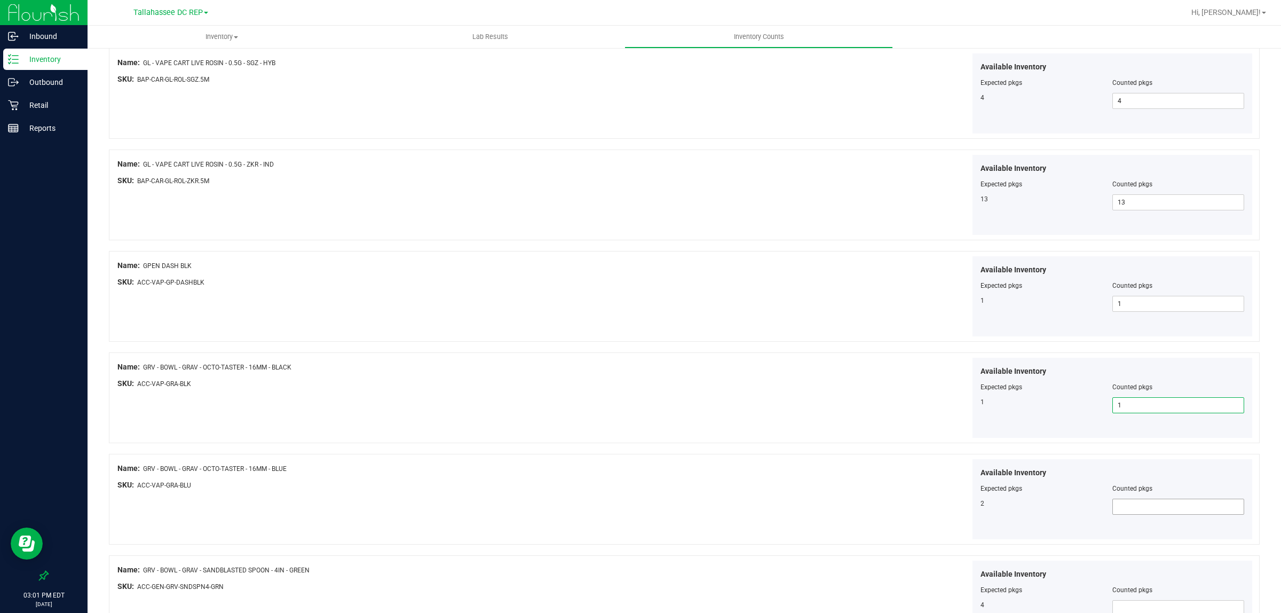
type input "1"
click at [1151, 510] on span at bounding box center [1178, 506] width 132 height 16
type input "2"
click at [1157, 607] on span at bounding box center [1178, 608] width 132 height 16
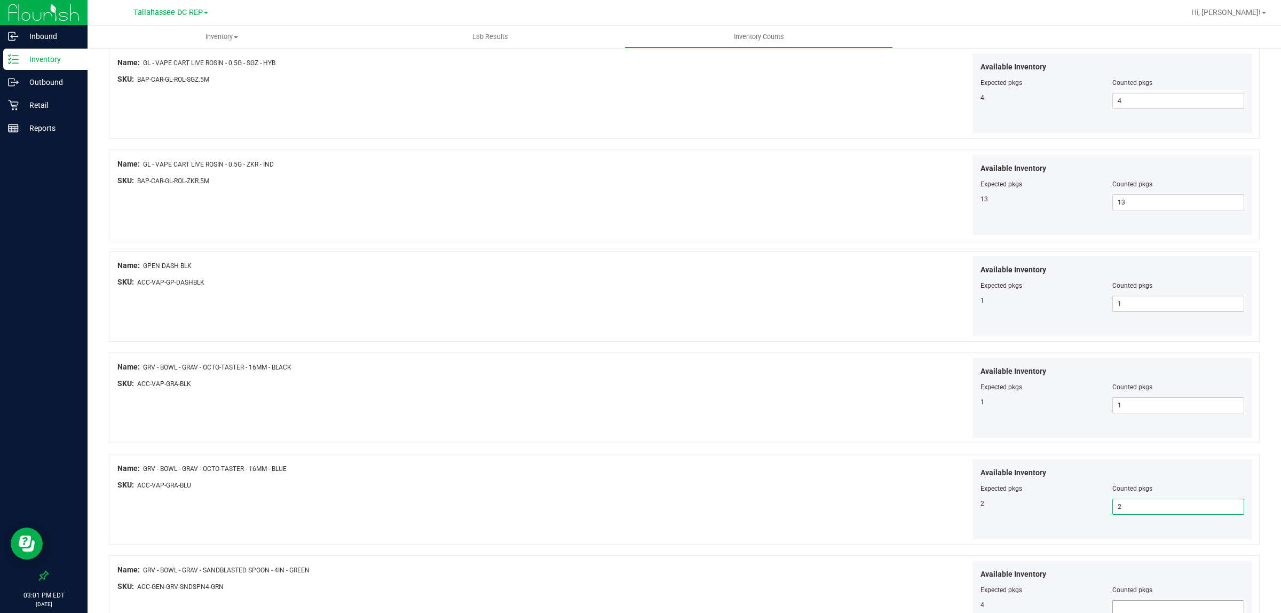
scroll to position [739, 0]
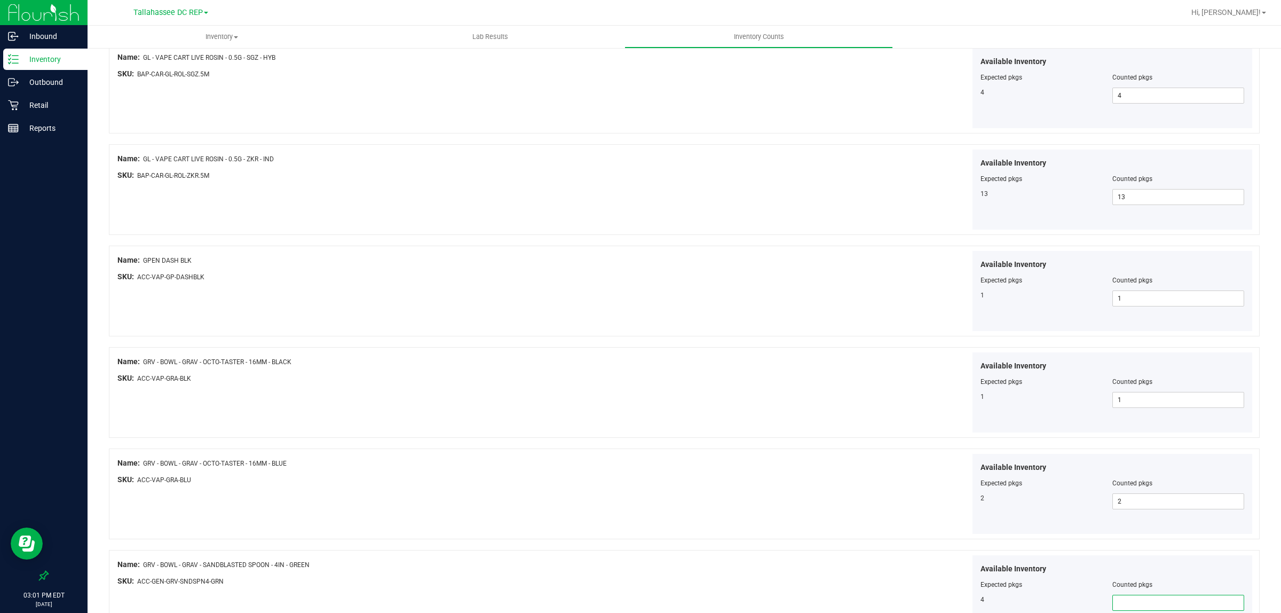
type input "4"
click at [775, 441] on div at bounding box center [684, 443] width 1150 height 11
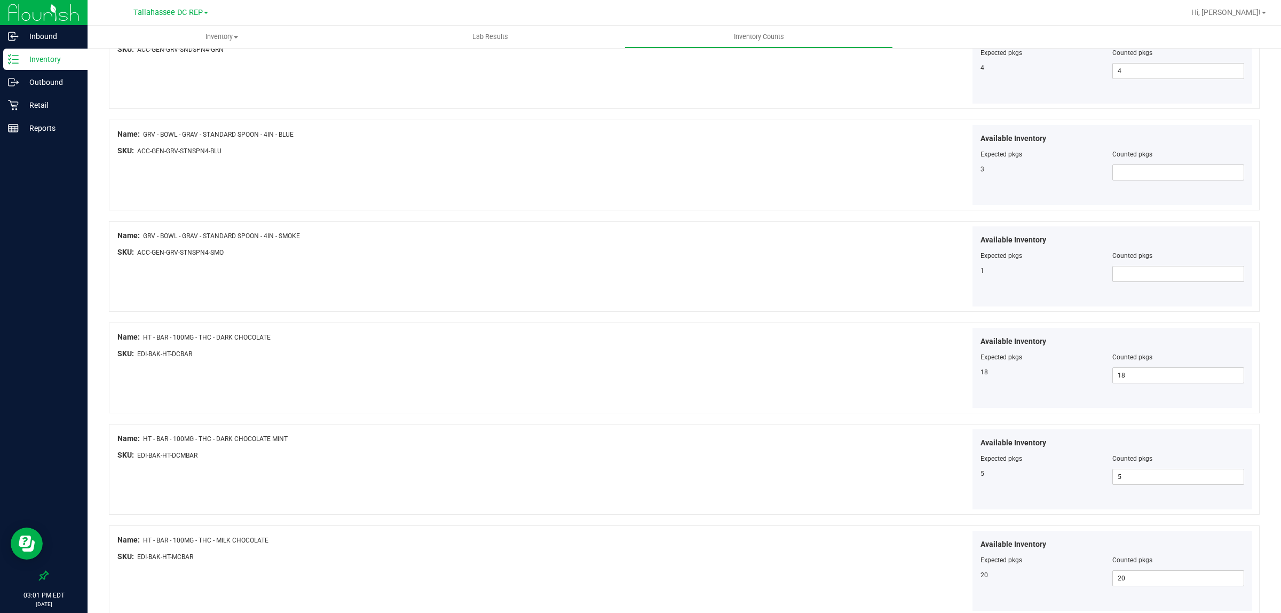
scroll to position [1273, 0]
click at [1161, 166] on span at bounding box center [1178, 170] width 132 height 16
type input "3"
click at [1139, 278] on span at bounding box center [1178, 272] width 132 height 16
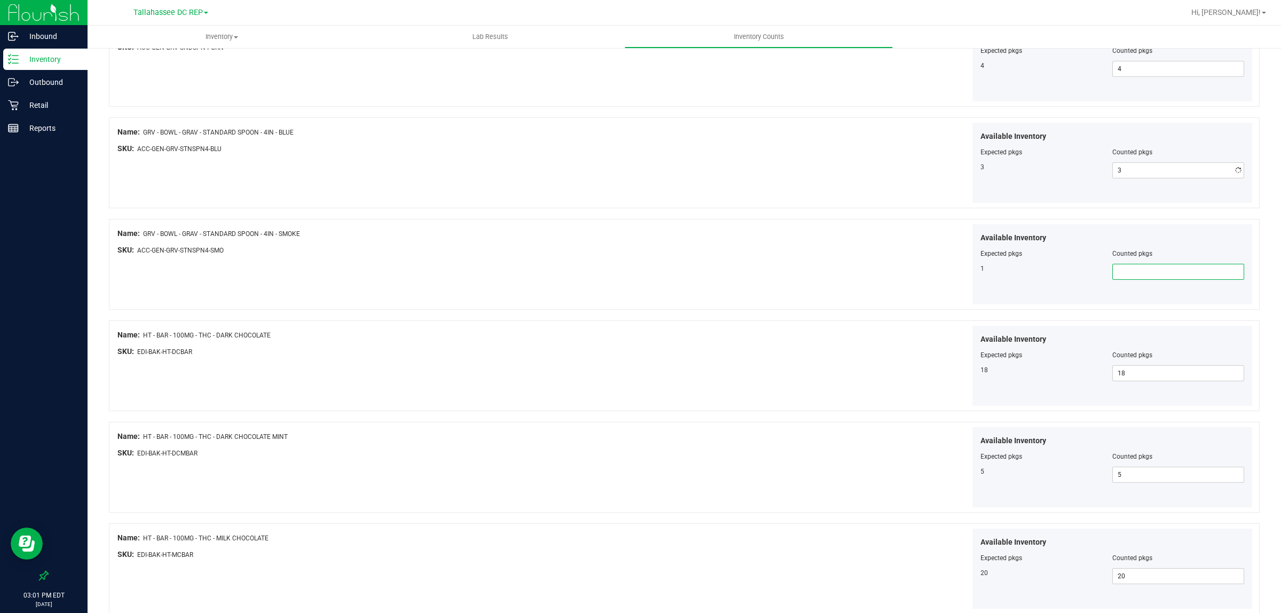
type input "1"
click at [694, 275] on div "Available Inventory Expected pkgs Counted pkgs 1 1 1" at bounding box center [970, 264] width 568 height 81
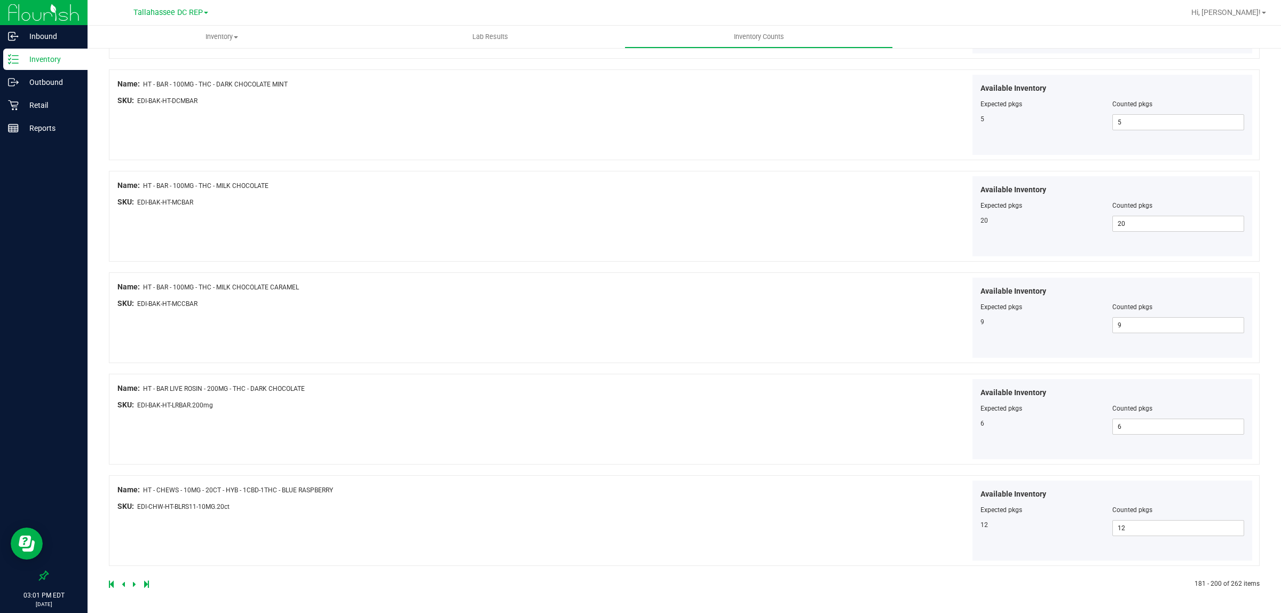
scroll to position [1628, 0]
click at [134, 584] on icon at bounding box center [134, 584] width 3 height 6
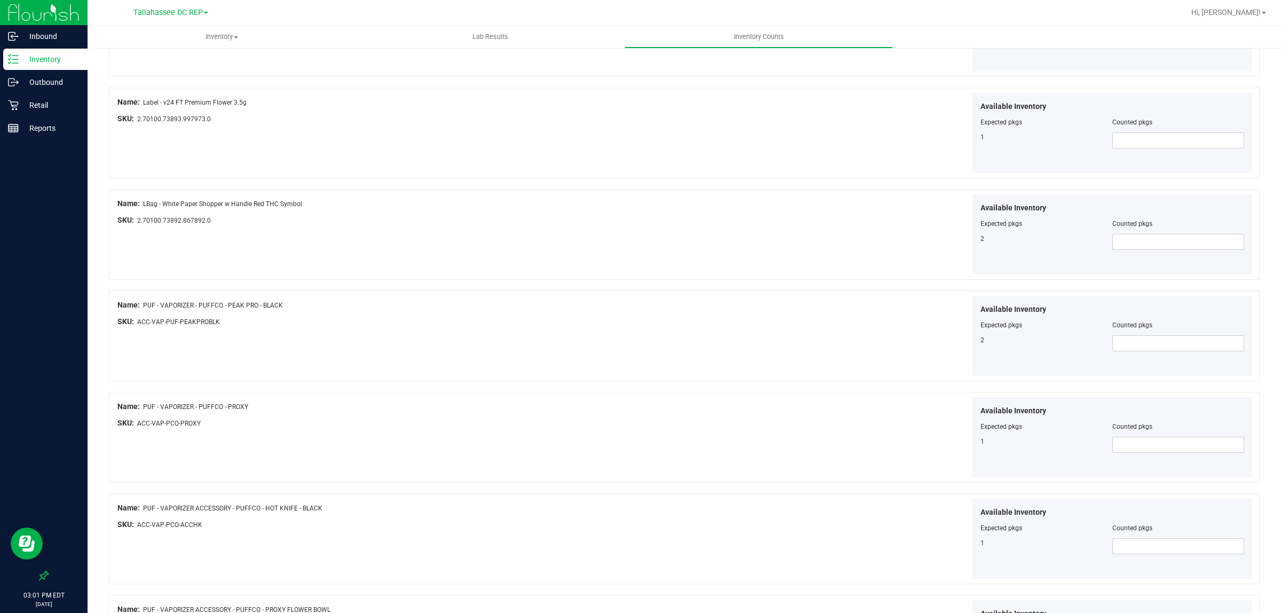
scroll to position [1000, 0]
click at [1143, 441] on span at bounding box center [1178, 442] width 132 height 16
type input "1"
click at [1142, 341] on span at bounding box center [1178, 341] width 132 height 16
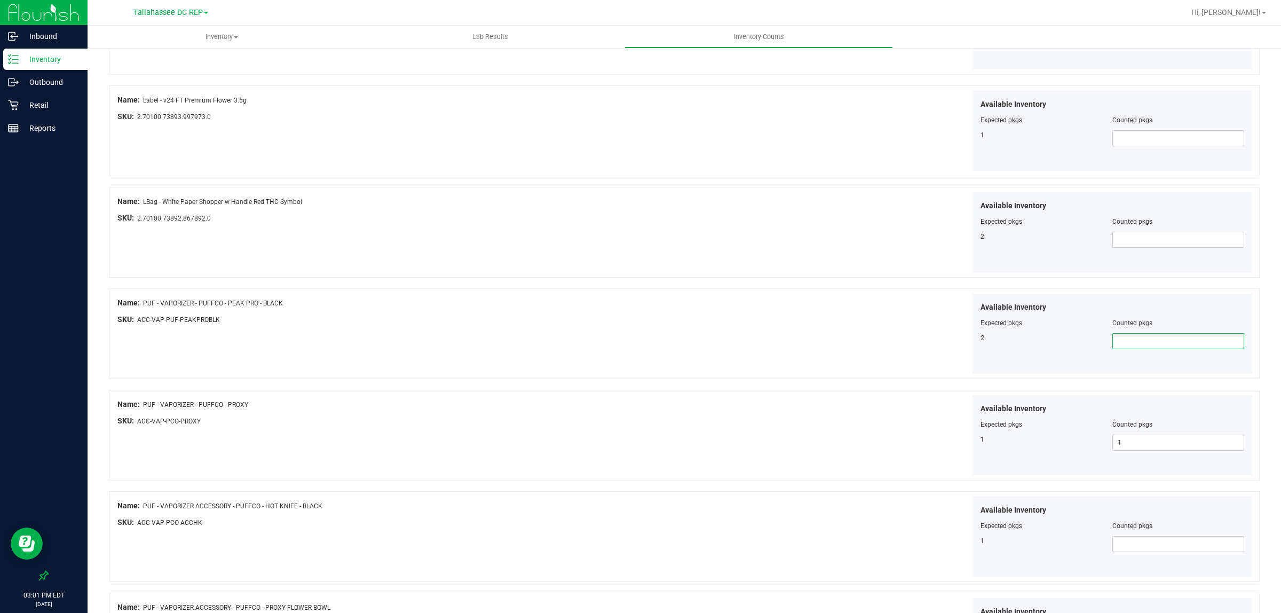
type input "2"
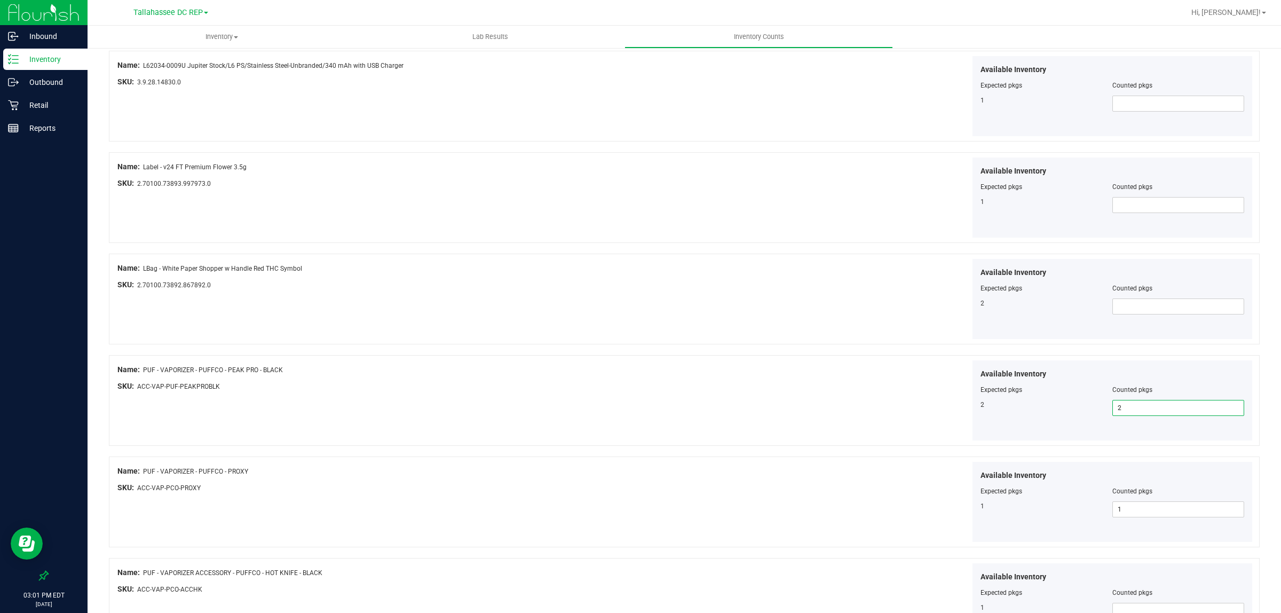
scroll to position [867, 0]
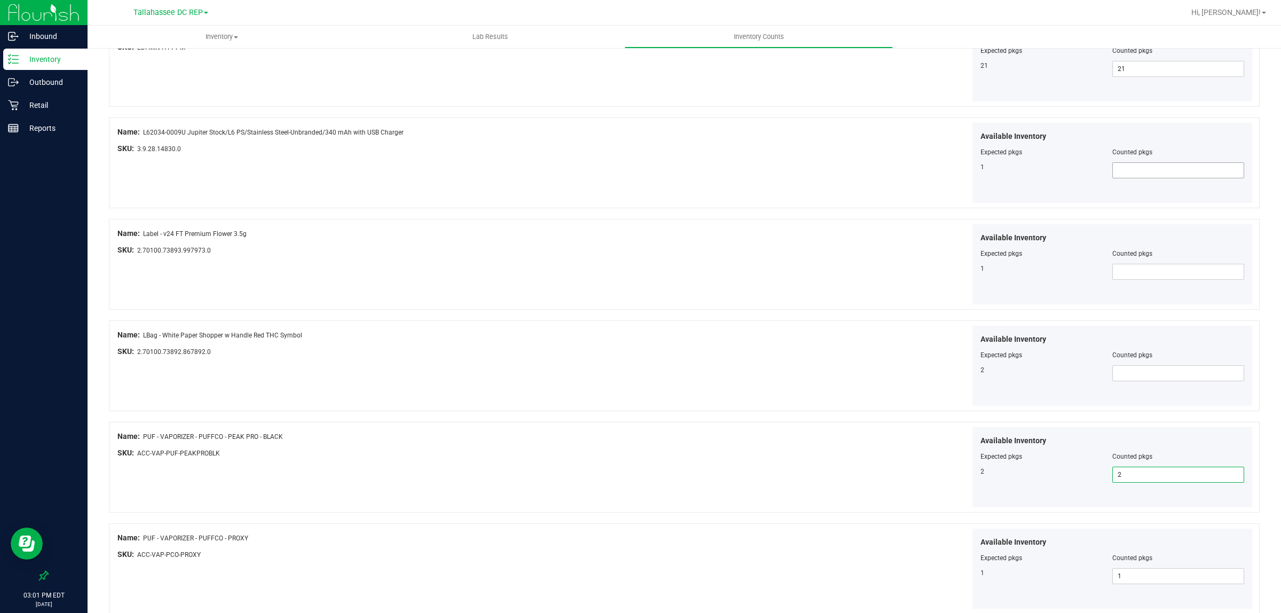
type input "2"
drag, startPoint x: 1135, startPoint y: 168, endPoint x: 1130, endPoint y: 174, distance: 8.3
click at [1135, 170] on span at bounding box center [1178, 170] width 132 height 16
type input "1"
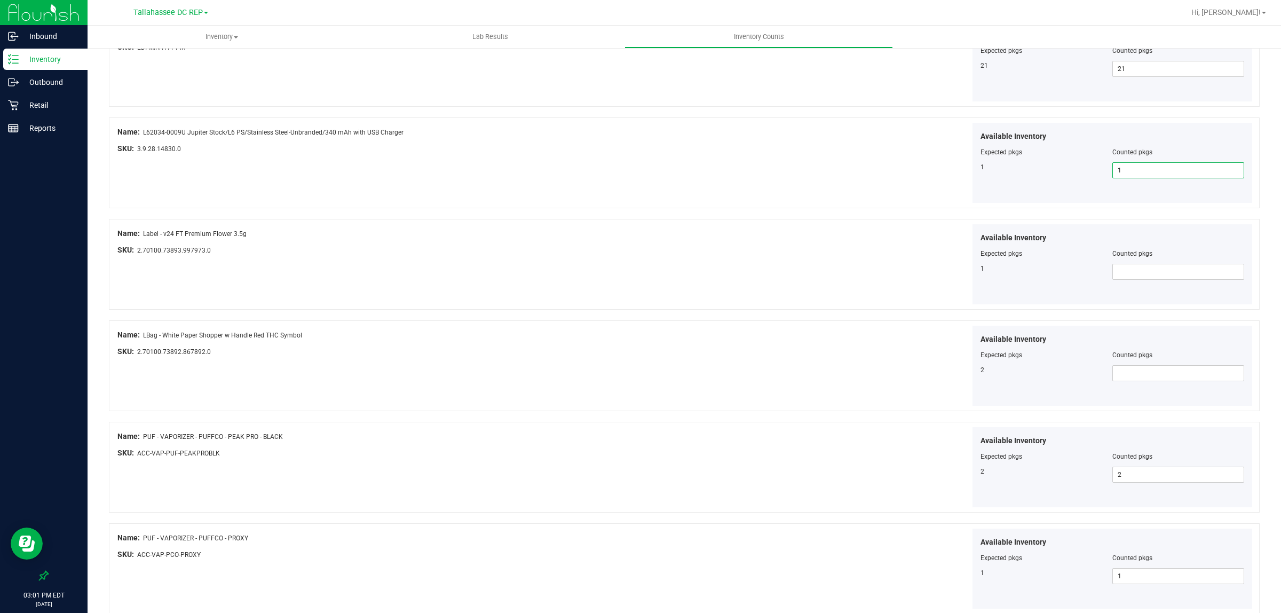
click at [811, 251] on div "Available Inventory Expected pkgs Counted pkgs 1" at bounding box center [970, 264] width 568 height 81
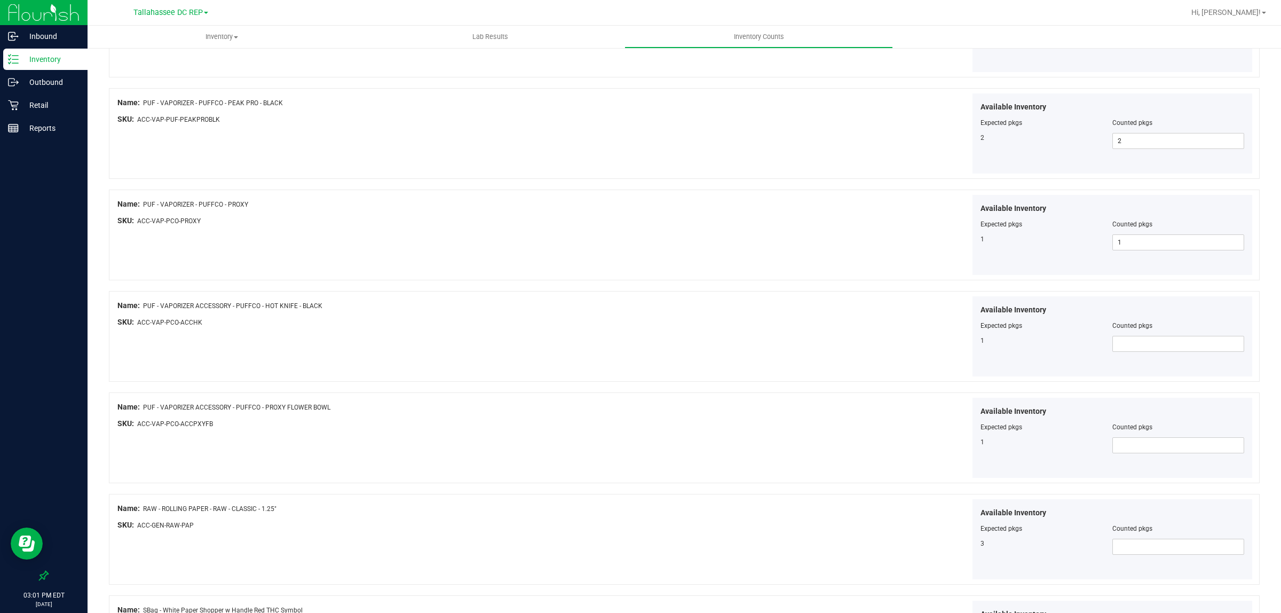
scroll to position [1267, 0]
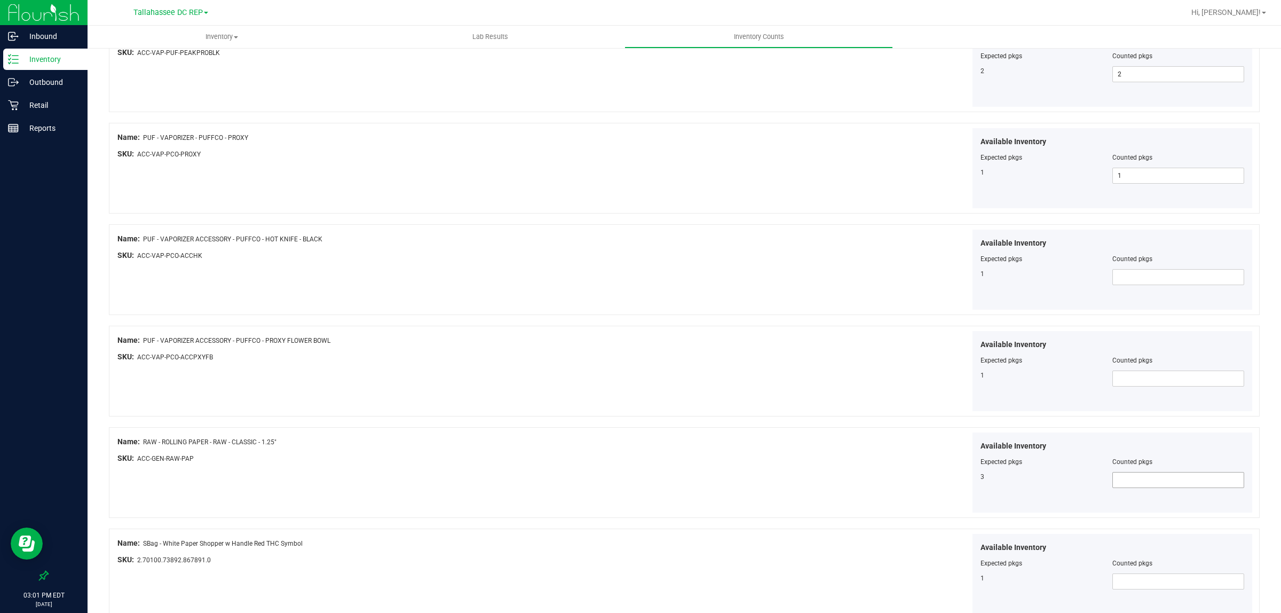
click at [1123, 486] on span at bounding box center [1178, 480] width 132 height 16
type input "3"
click at [1146, 384] on span at bounding box center [1178, 378] width 132 height 16
type input "1"
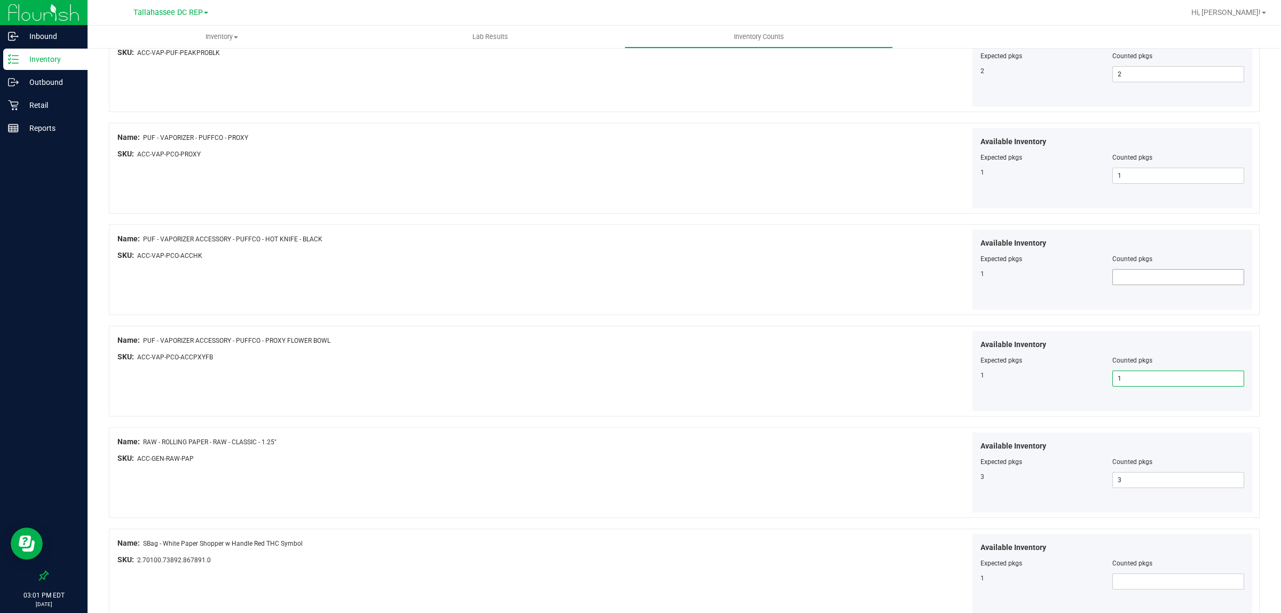
type input "1"
click at [1151, 281] on span at bounding box center [1178, 277] width 132 height 16
type input "1"
click at [799, 347] on div "Available Inventory Expected pkgs Counted pkgs 1 1 1" at bounding box center [970, 371] width 568 height 81
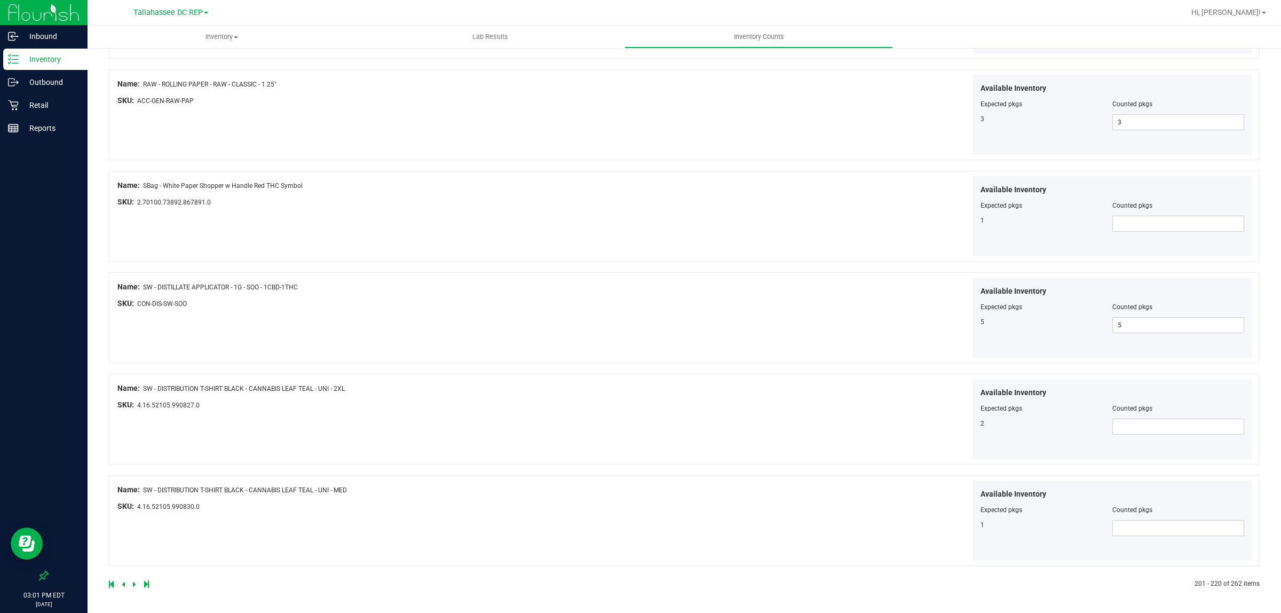
scroll to position [1628, 0]
click at [133, 580] on span at bounding box center [135, 583] width 5 height 7
click at [133, 582] on icon at bounding box center [134, 584] width 3 height 6
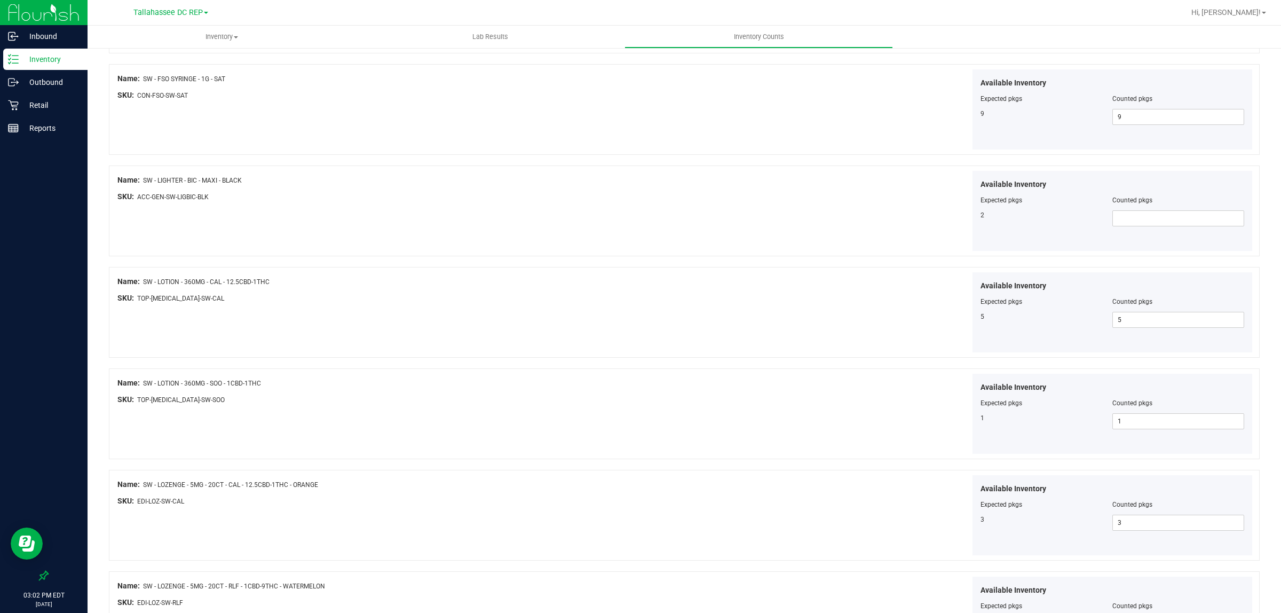
scroll to position [734, 0]
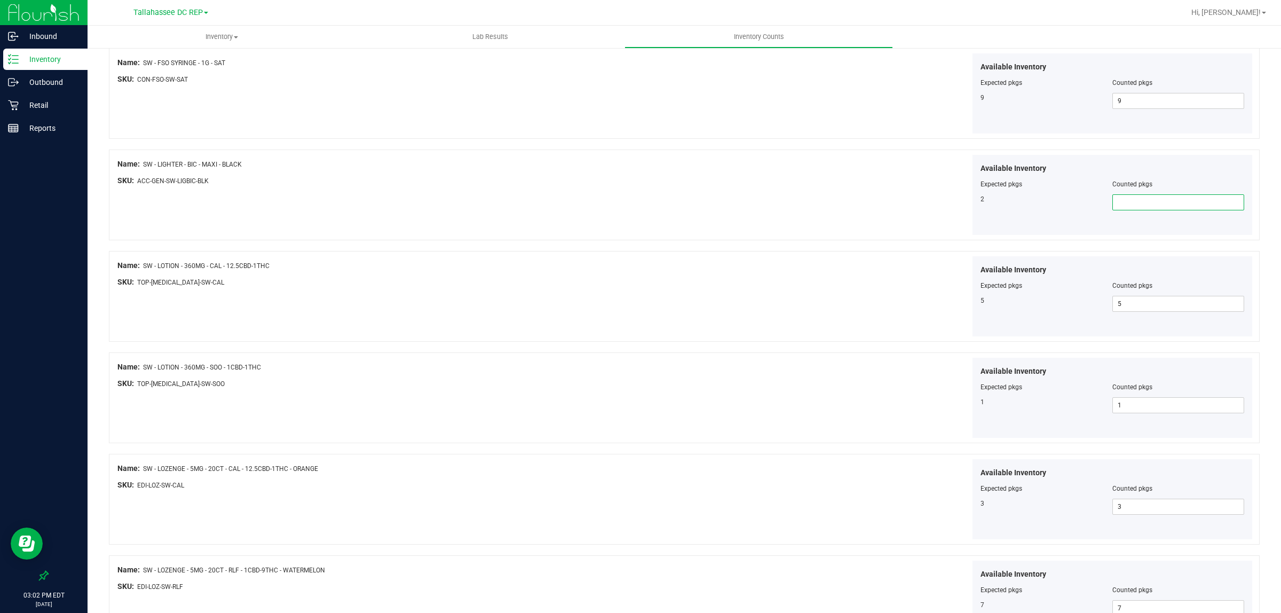
click at [1124, 200] on span at bounding box center [1178, 202] width 132 height 16
type input "2"
drag, startPoint x: 789, startPoint y: 237, endPoint x: 787, endPoint y: 244, distance: 7.1
click at [789, 237] on div at bounding box center [970, 236] width 568 height 2
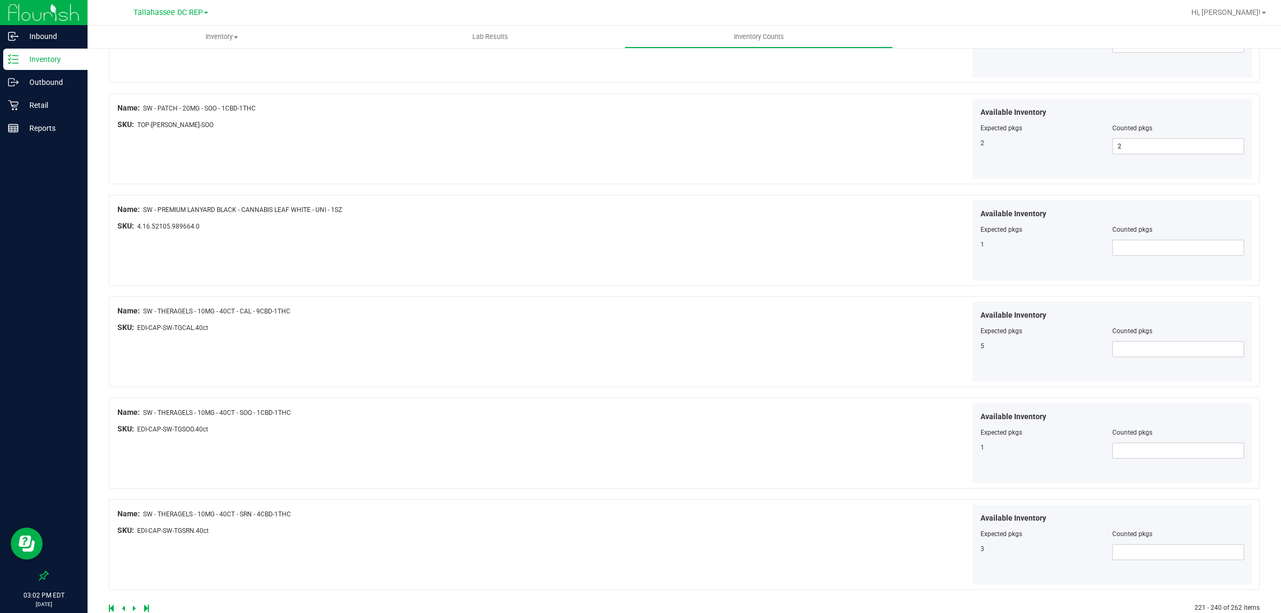
scroll to position [1628, 0]
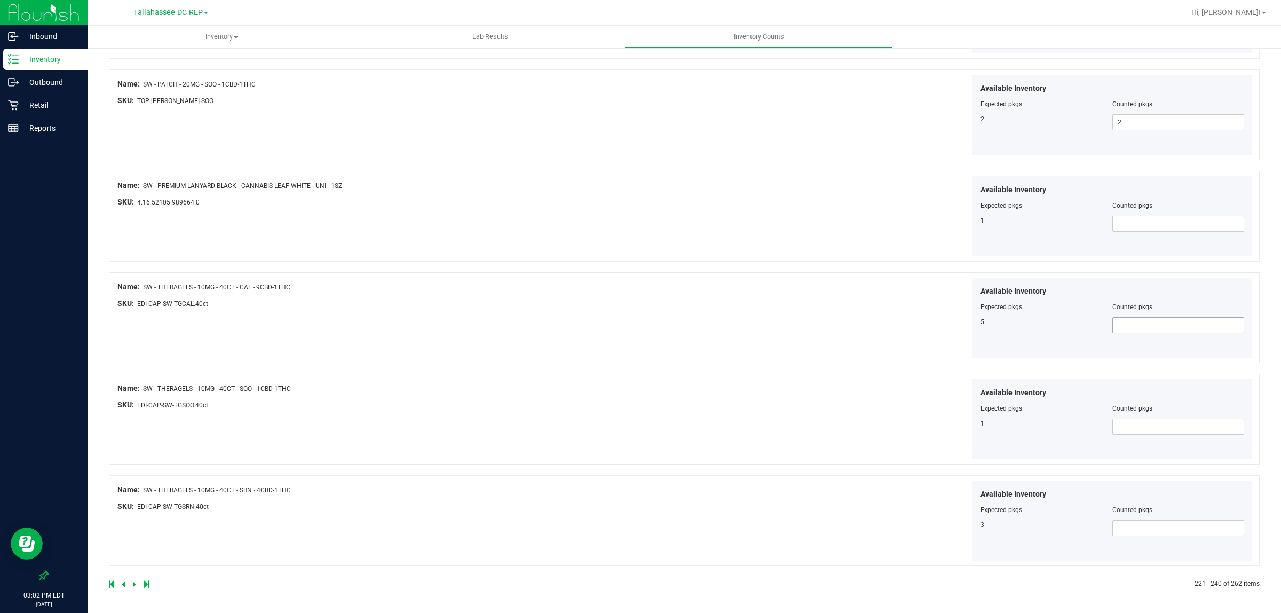
click at [1150, 321] on span at bounding box center [1178, 325] width 132 height 16
type input "5"
click at [1132, 428] on span at bounding box center [1178, 426] width 132 height 16
type input "1"
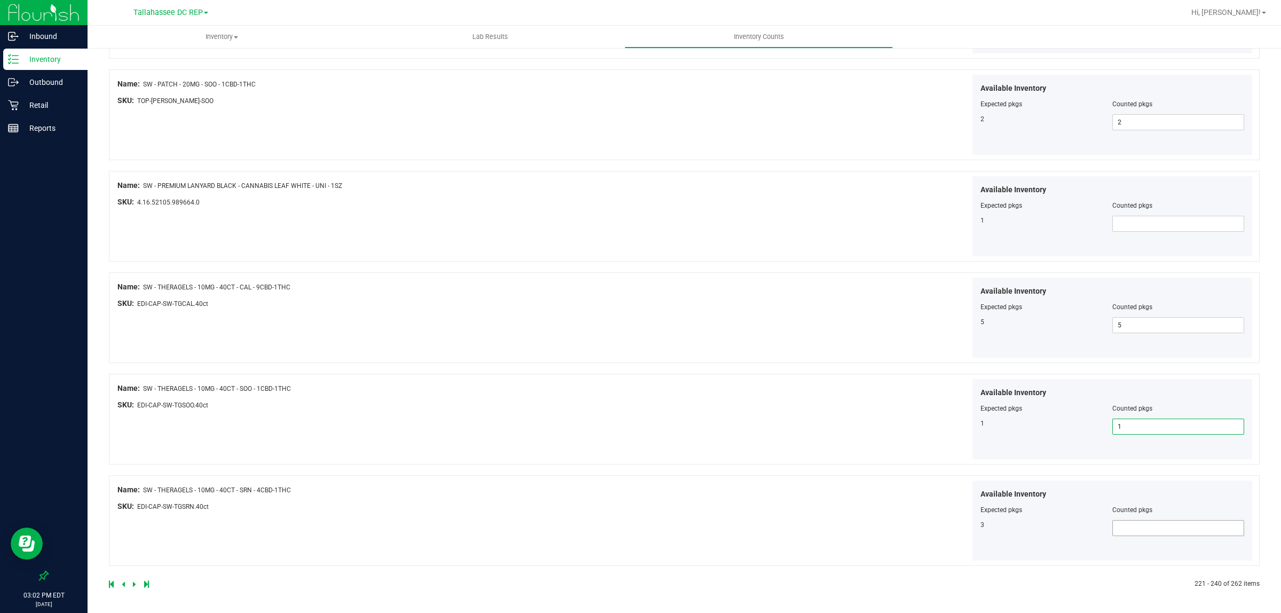
type input "1"
click at [1156, 532] on span at bounding box center [1178, 528] width 132 height 16
type input "3"
drag, startPoint x: 528, startPoint y: 524, endPoint x: 442, endPoint y: 543, distance: 88.4
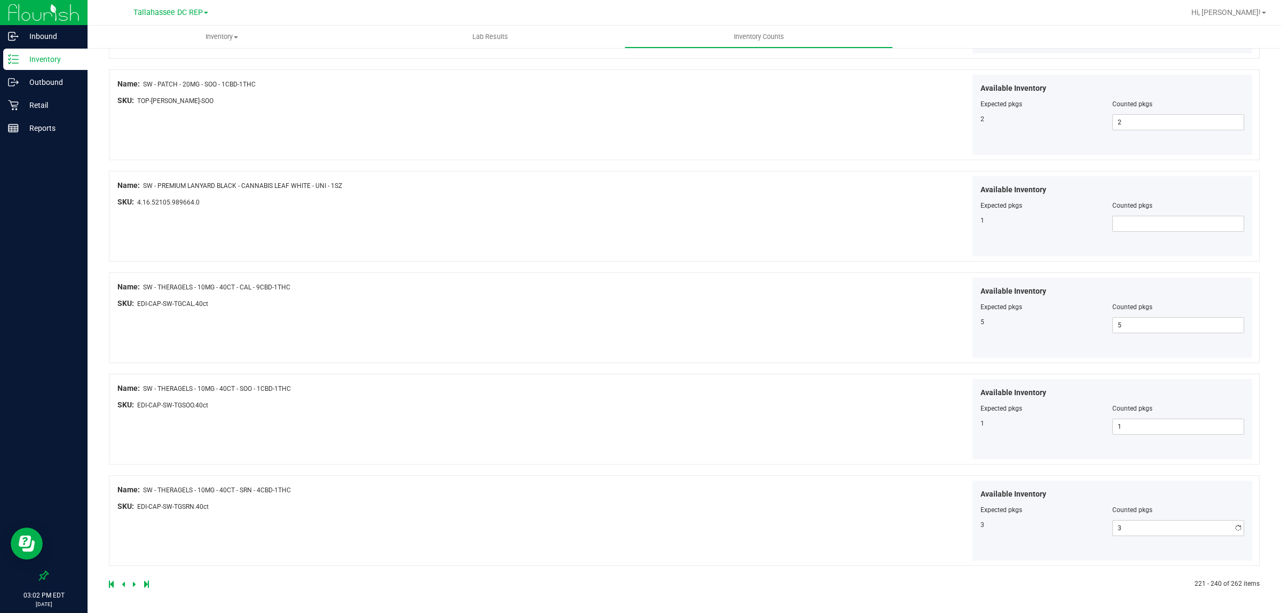
click at [507, 531] on div "Name: SW - THERAGELS - 10MG - 40CT - SRN - 4CBD-1THC SKU: EDI-CAP-SW-TGSRN.40ct…" at bounding box center [684, 520] width 1150 height 91
click at [133, 583] on icon at bounding box center [134, 584] width 3 height 6
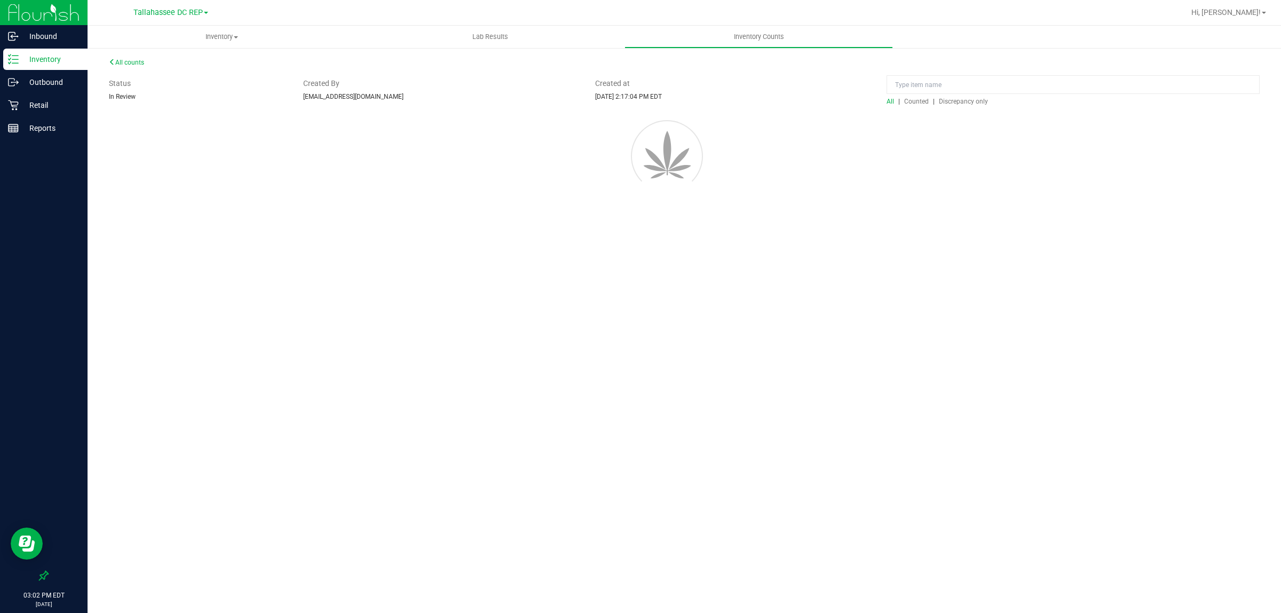
scroll to position [0, 0]
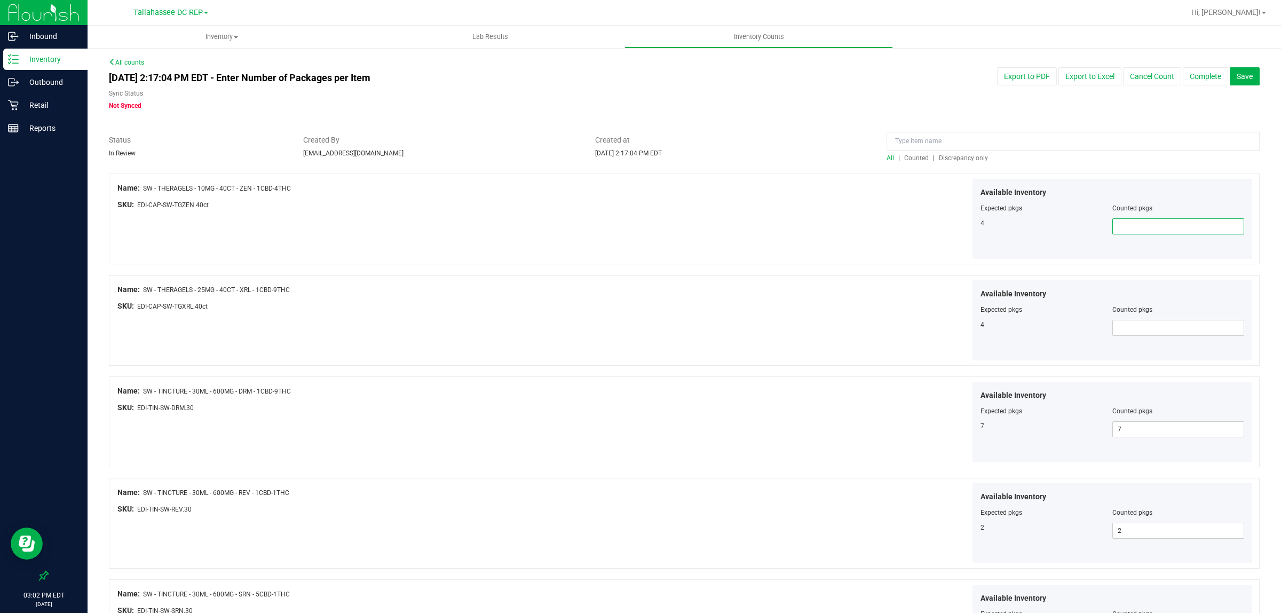
click at [1155, 219] on span at bounding box center [1178, 226] width 132 height 16
type input "4"
click at [1135, 327] on span at bounding box center [1178, 328] width 132 height 16
type input "4"
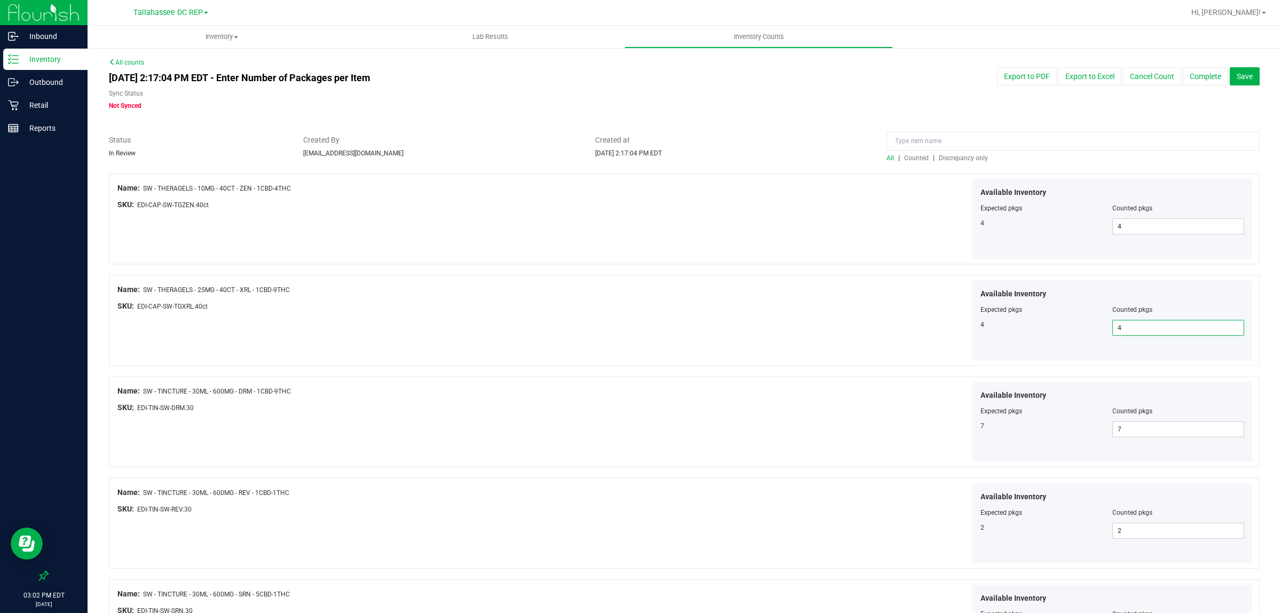
type input "4"
click at [710, 472] on div at bounding box center [684, 472] width 1150 height 11
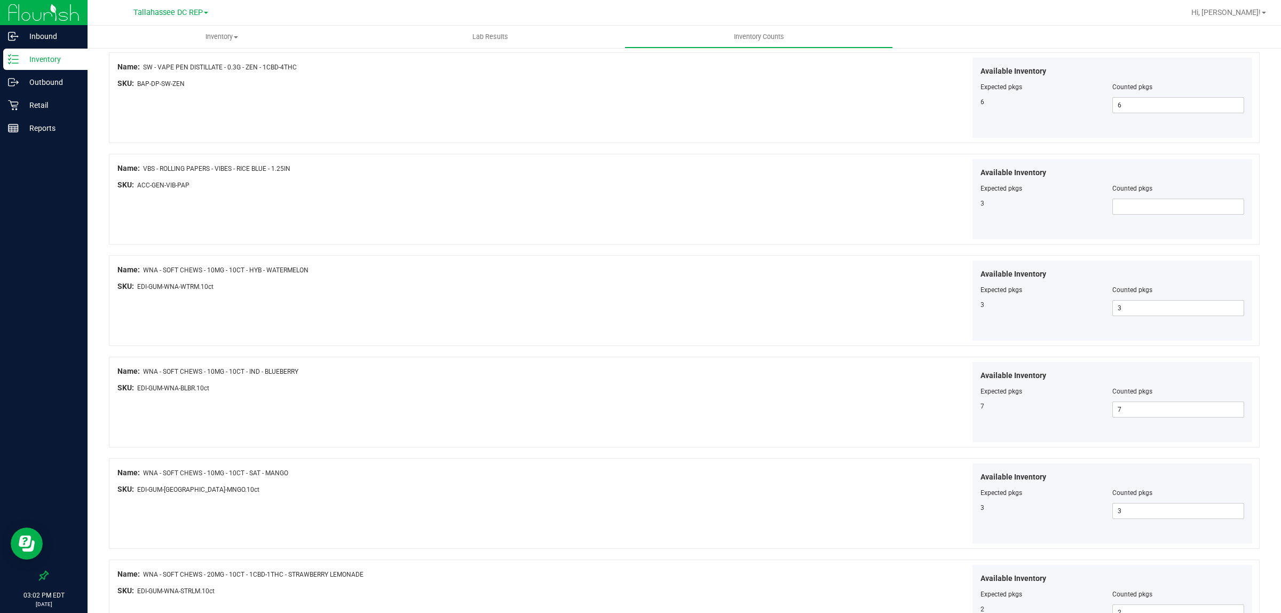
scroll to position [1134, 0]
click at [1124, 208] on span at bounding box center [1178, 208] width 132 height 16
type input "3"
click at [616, 325] on div "Name: WNA - SOFT CHEWS - 10MG - 10CT - HYB - WATERMELON SKU: EDI-GUM-WNA-WTRM.1…" at bounding box center [684, 301] width 1150 height 91
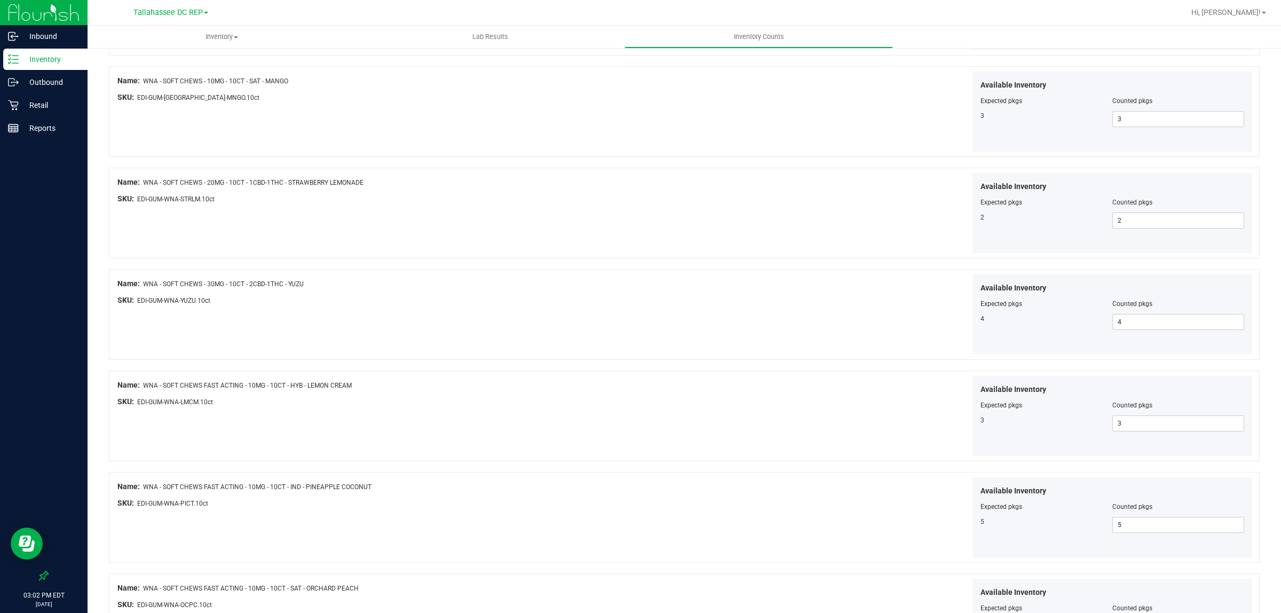
scroll to position [1628, 0]
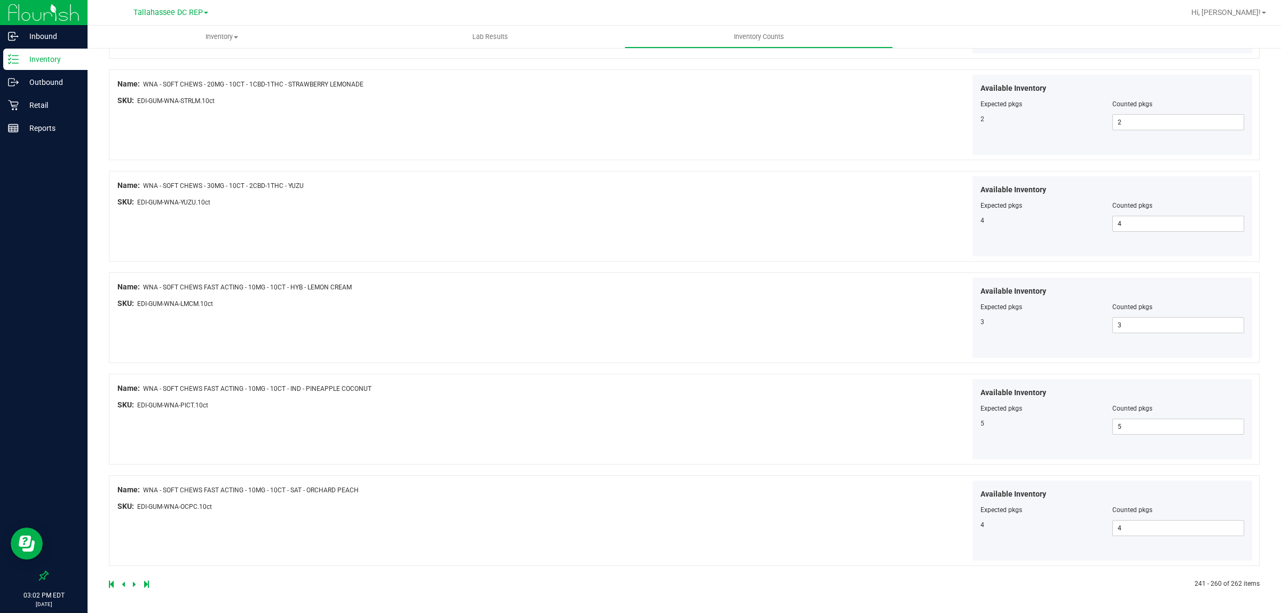
click at [133, 582] on icon at bounding box center [134, 584] width 3 height 6
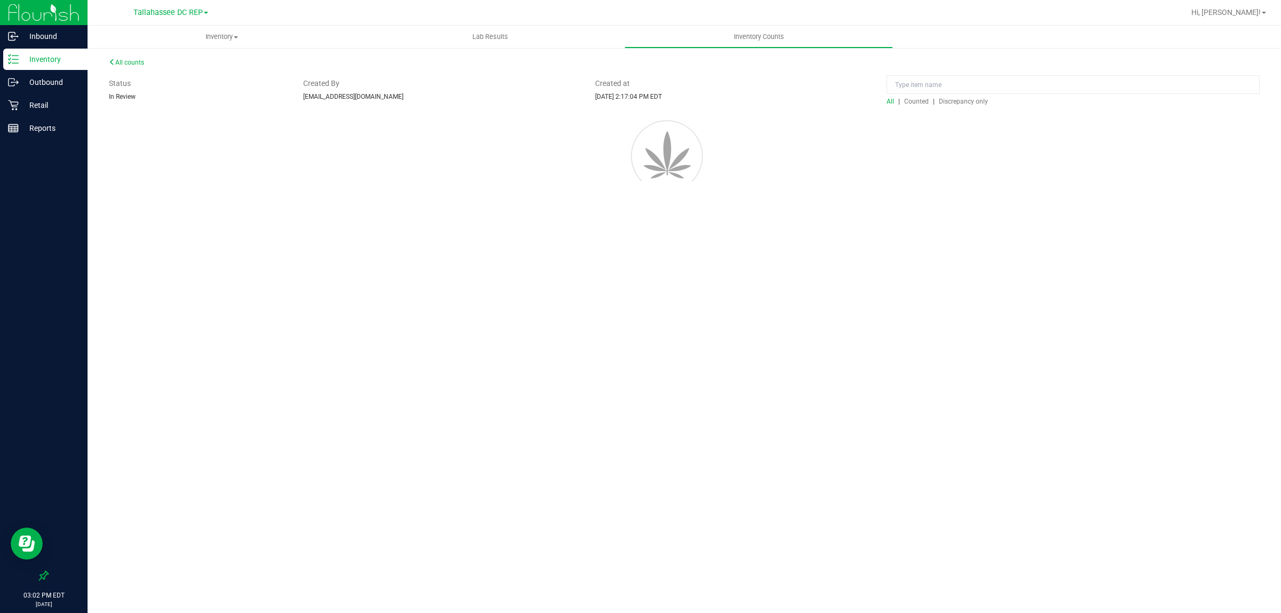
scroll to position [0, 0]
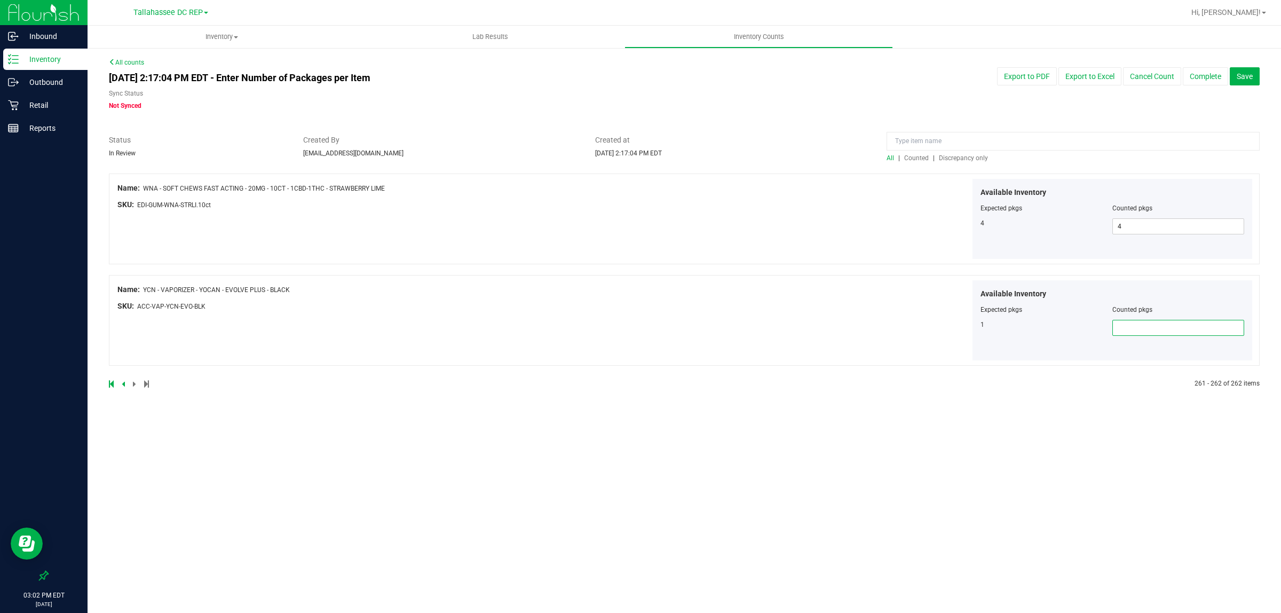
click at [1127, 330] on span at bounding box center [1178, 328] width 132 height 16
type input "1"
click at [792, 303] on div "Available Inventory Expected pkgs Counted pkgs 1 1 1" at bounding box center [970, 320] width 568 height 81
click at [1246, 76] on span "Save" at bounding box center [1244, 76] width 16 height 9
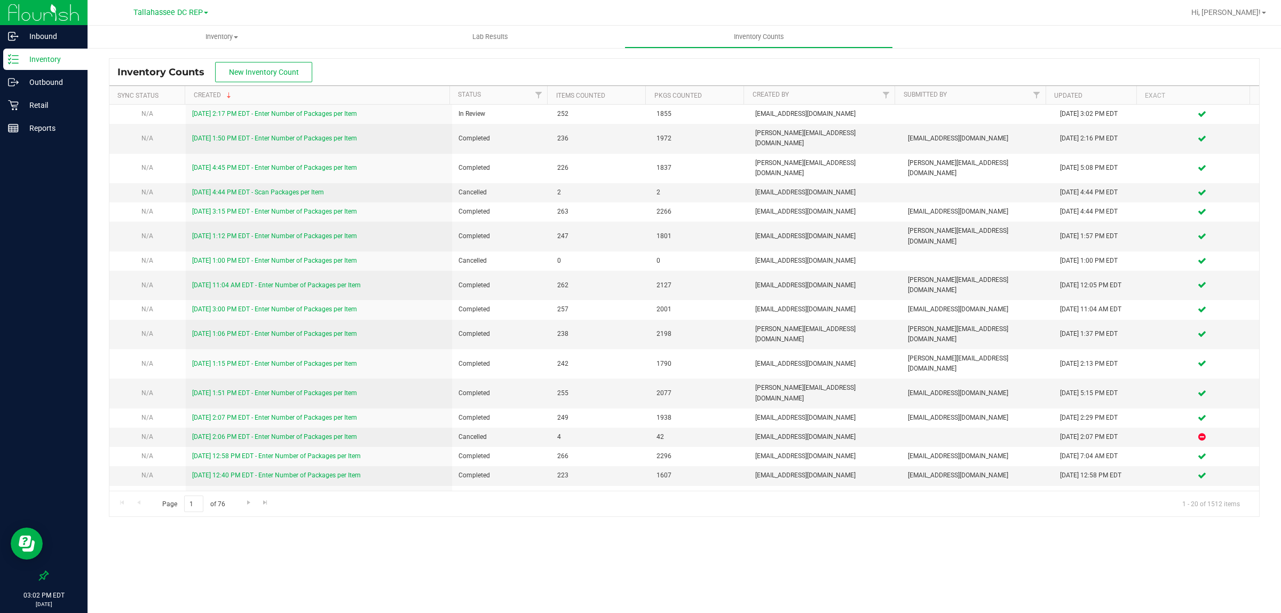
click at [30, 61] on p "Inventory" at bounding box center [51, 59] width 64 height 13
